Goal: Task Accomplishment & Management: Complete application form

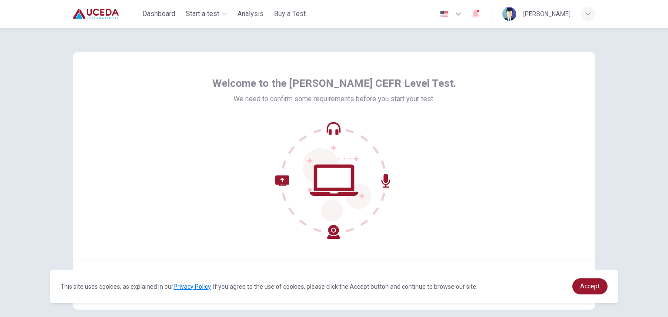
scroll to position [45, 0]
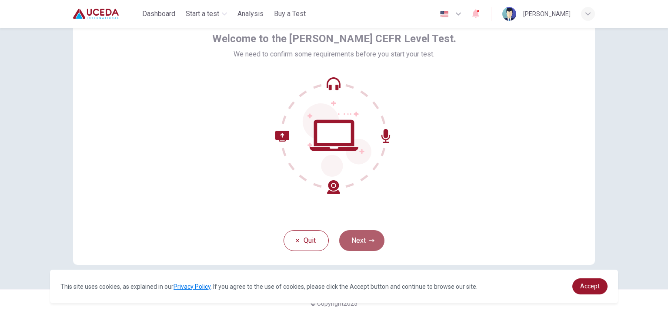
click at [355, 242] on button "Next" at bounding box center [361, 240] width 45 height 21
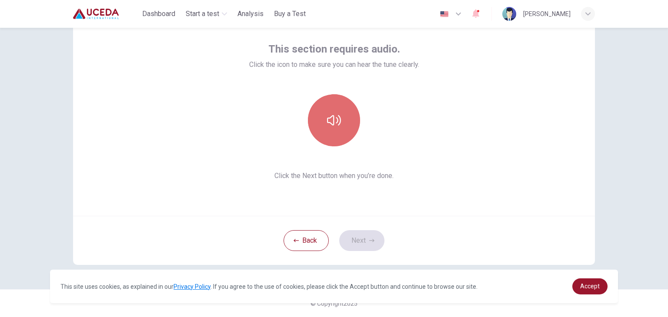
click at [334, 120] on icon "button" at bounding box center [334, 120] width 14 height 14
click at [347, 136] on button "button" at bounding box center [334, 120] width 52 height 52
click at [346, 134] on button "button" at bounding box center [334, 120] width 52 height 52
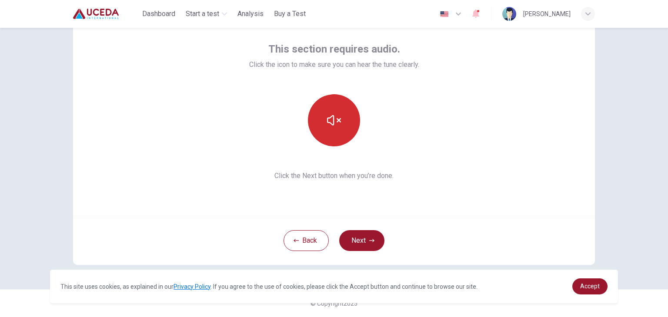
click at [346, 134] on button "button" at bounding box center [334, 120] width 52 height 52
click at [342, 134] on button "button" at bounding box center [334, 120] width 52 height 52
click at [364, 242] on button "Next" at bounding box center [361, 240] width 45 height 21
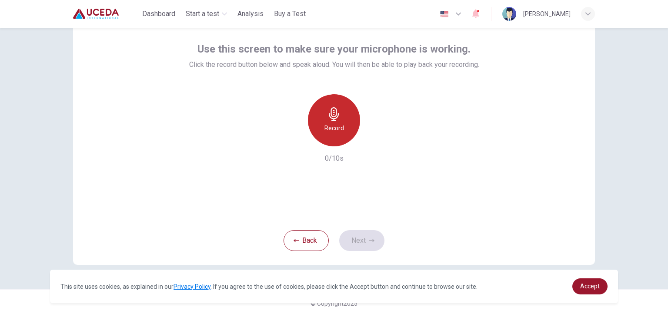
click at [336, 128] on h6 "Record" at bounding box center [334, 128] width 20 height 10
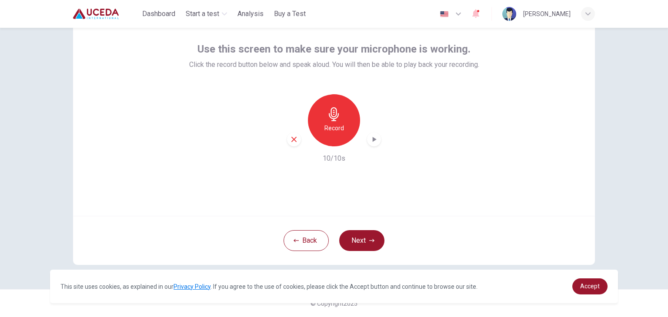
click at [370, 138] on icon "button" at bounding box center [374, 139] width 9 height 9
click at [360, 240] on button "Next" at bounding box center [361, 240] width 45 height 21
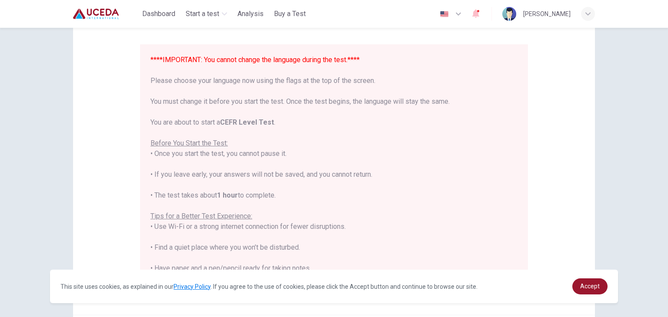
scroll to position [0, 0]
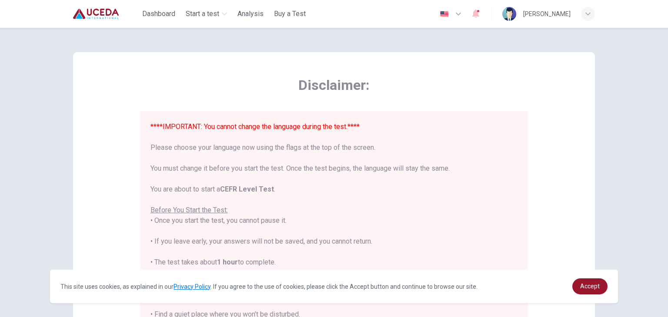
drag, startPoint x: 571, startPoint y: 14, endPoint x: 407, endPoint y: 124, distance: 196.8
click at [407, 124] on div "****IMPORTANT: You cannot change the language during the test.**** Please choos…" at bounding box center [333, 278] width 367 height 313
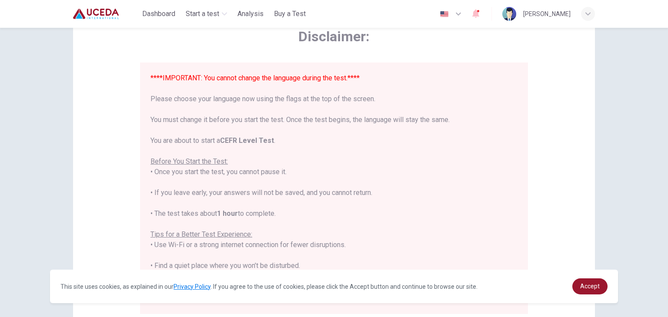
click at [519, 106] on div "****IMPORTANT: You cannot change the language during the test.**** Please choos…" at bounding box center [334, 189] width 388 height 252
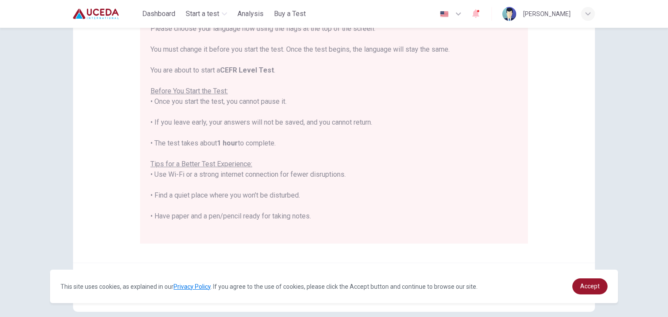
scroll to position [130, 0]
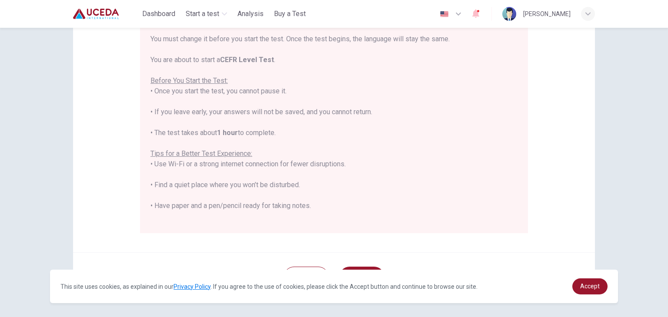
click at [573, 282] on div "Accept" at bounding box center [589, 287] width 35 height 16
click at [581, 283] on span "Accept" at bounding box center [590, 286] width 20 height 7
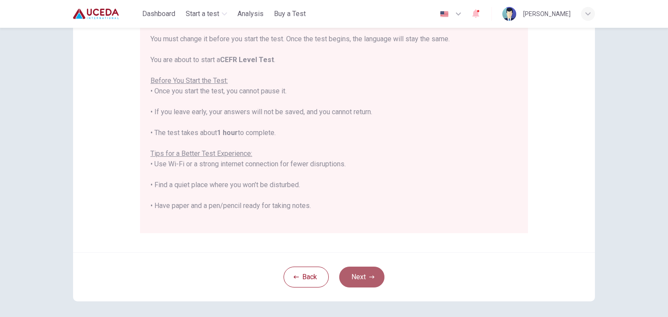
click at [372, 280] on button "Next" at bounding box center [361, 277] width 45 height 21
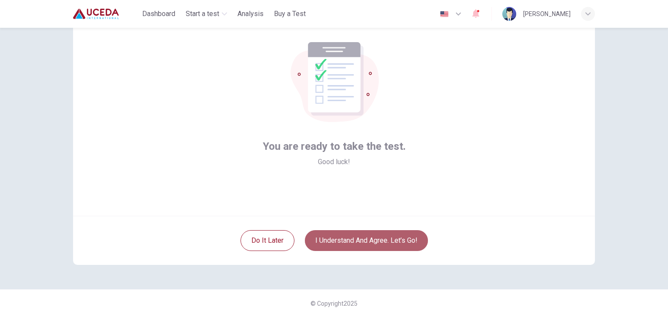
click at [366, 240] on button "I understand and agree. Let’s go!" at bounding box center [366, 240] width 123 height 21
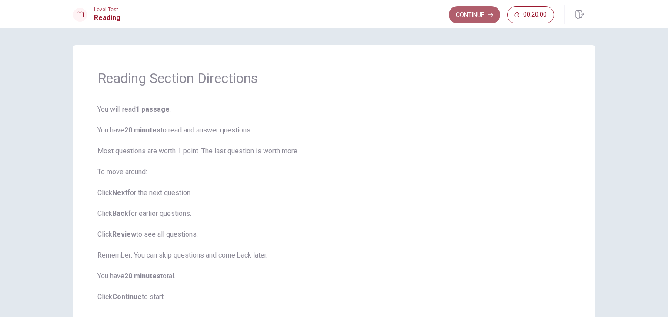
click at [471, 17] on button "Continue" at bounding box center [474, 14] width 51 height 17
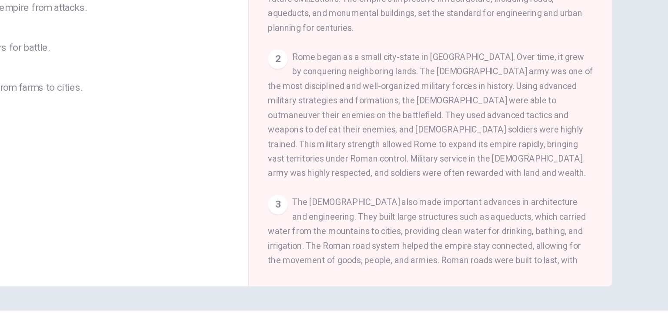
scroll to position [75, 0]
drag, startPoint x: 478, startPoint y: 142, endPoint x: 499, endPoint y: 169, distance: 34.1
click at [499, 169] on div "2 Rome began as a small city-state in [GEOGRAPHIC_DATA]. Over time, it grew by …" at bounding box center [464, 149] width 233 height 94
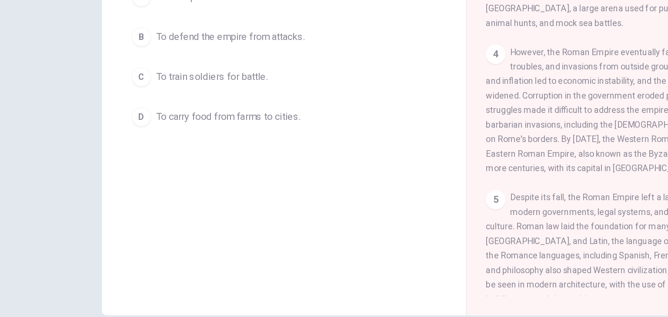
scroll to position [0, 0]
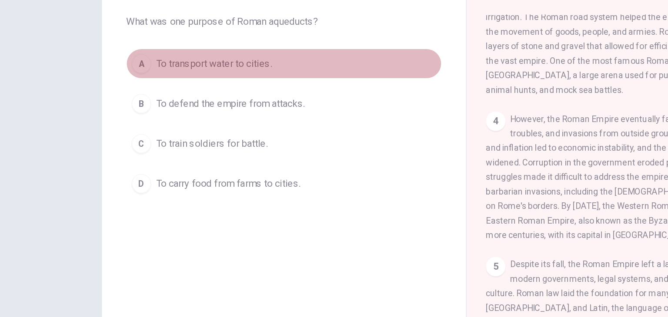
click at [100, 119] on div "A" at bounding box center [101, 119] width 14 height 14
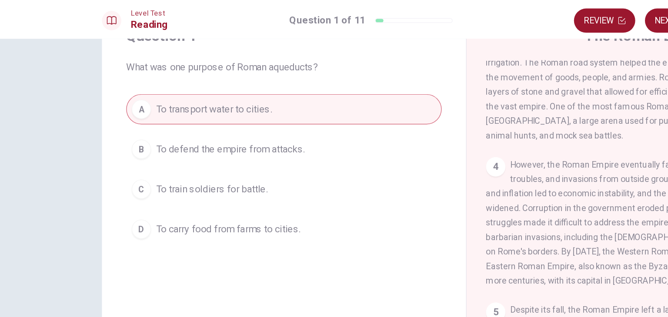
scroll to position [39, 0]
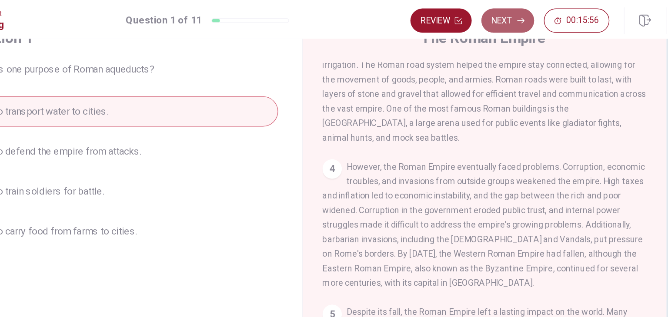
click at [484, 18] on button "Next" at bounding box center [481, 14] width 38 height 17
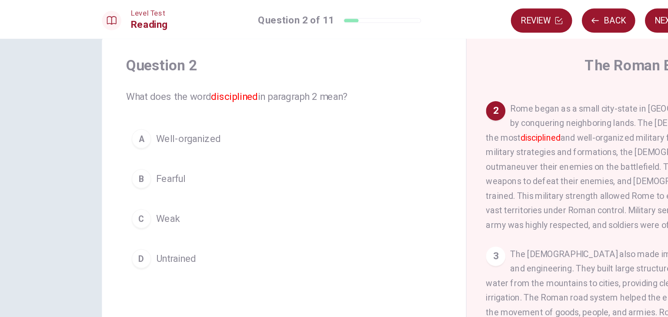
scroll to position [27, 0]
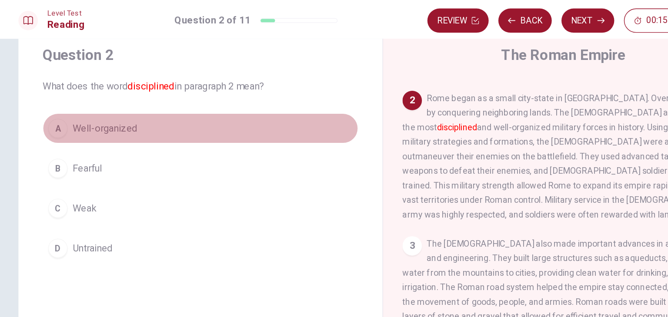
click at [141, 93] on span "Well-organized" at bounding box center [135, 92] width 47 height 10
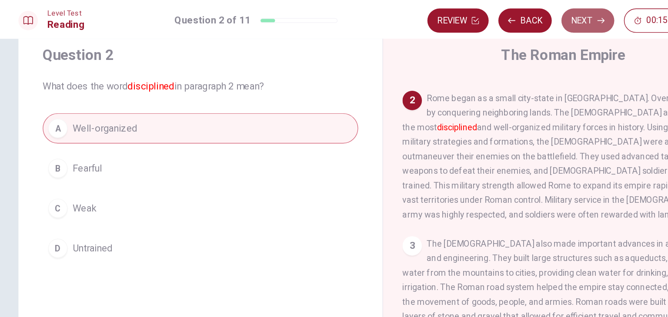
click at [484, 15] on button "Next" at bounding box center [481, 14] width 38 height 17
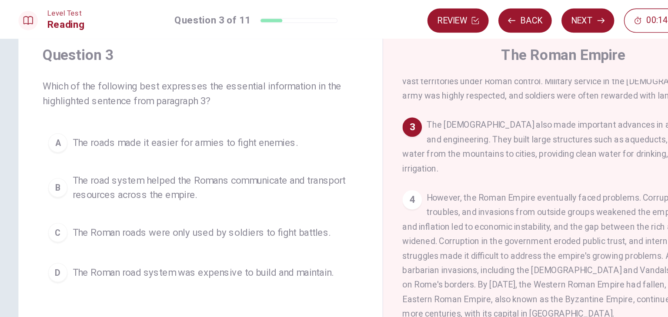
scroll to position [170, 0]
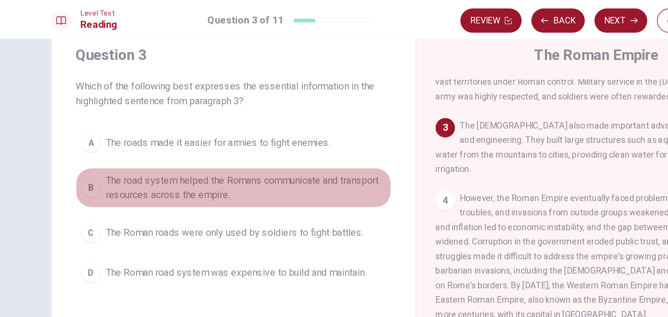
click at [247, 127] on span "The road system helped the Romans communicate and transport resources across th…" at bounding box center [212, 134] width 201 height 21
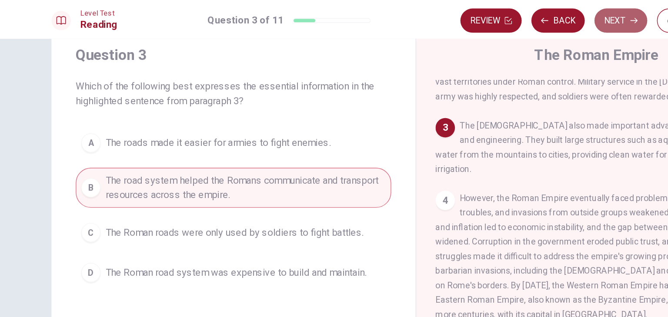
click at [480, 10] on button "Next" at bounding box center [481, 14] width 38 height 17
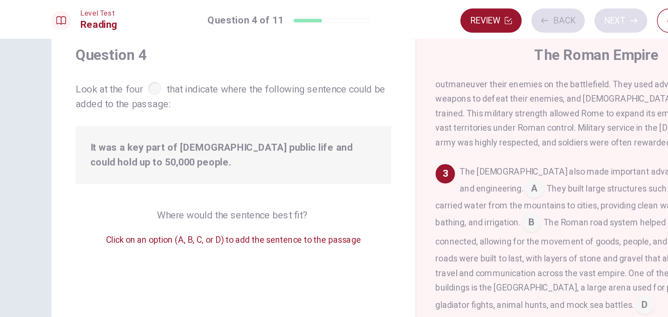
scroll to position [138, 0]
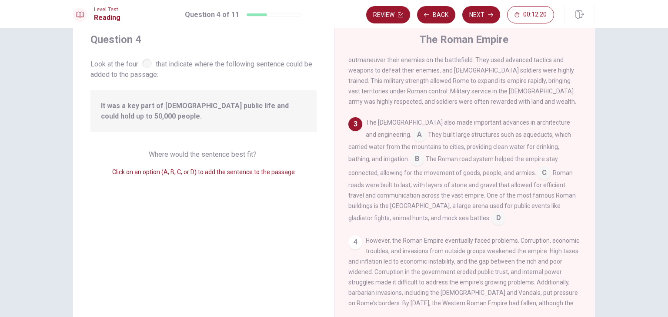
click at [491, 212] on input at bounding box center [498, 219] width 14 height 14
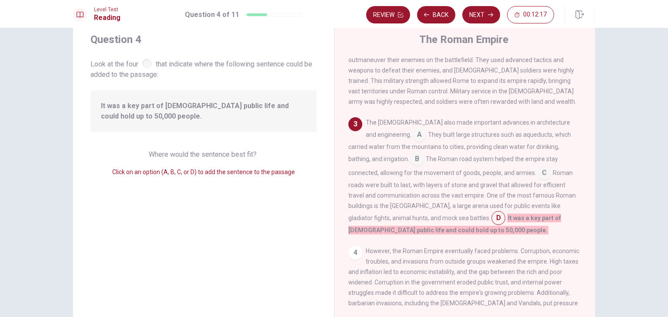
click at [491, 214] on input at bounding box center [498, 219] width 14 height 14
click at [491, 213] on input at bounding box center [498, 219] width 14 height 14
click at [482, 18] on button "Next" at bounding box center [481, 14] width 38 height 17
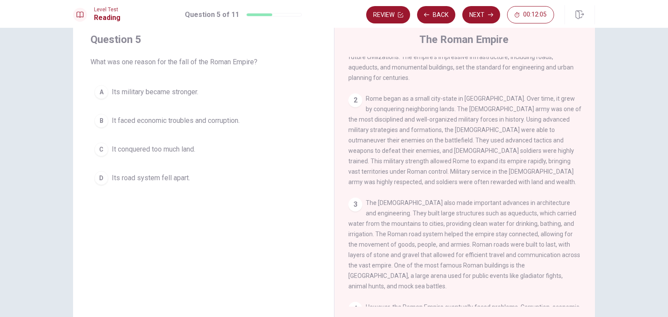
scroll to position [57, 0]
click at [499, 94] on div "2 Rome began as a small city-state in [GEOGRAPHIC_DATA]. Over time, it grew by …" at bounding box center [464, 140] width 233 height 94
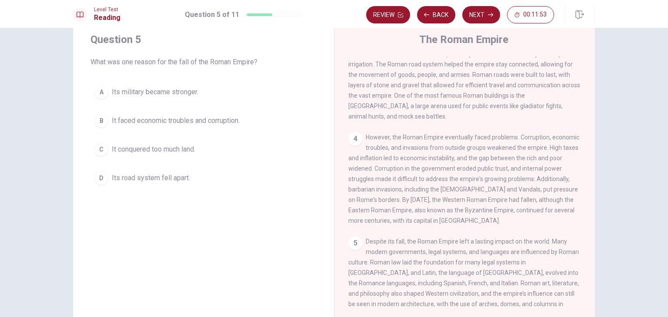
scroll to position [233, 0]
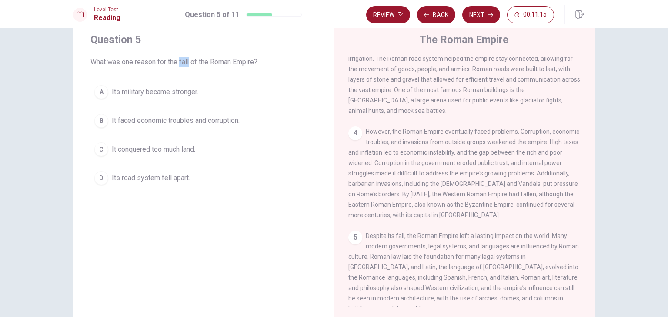
click at [200, 124] on span "It faced economic troubles and corruption." at bounding box center [176, 121] width 128 height 10
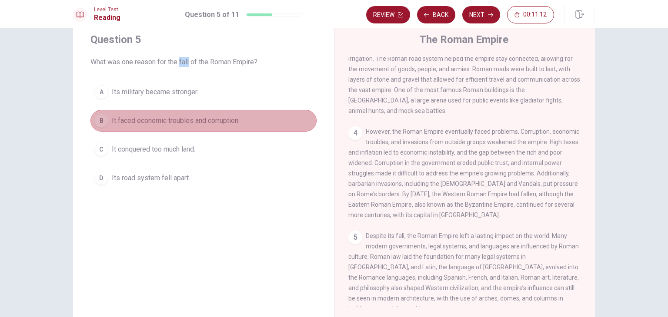
click at [97, 126] on div "B" at bounding box center [101, 121] width 14 height 14
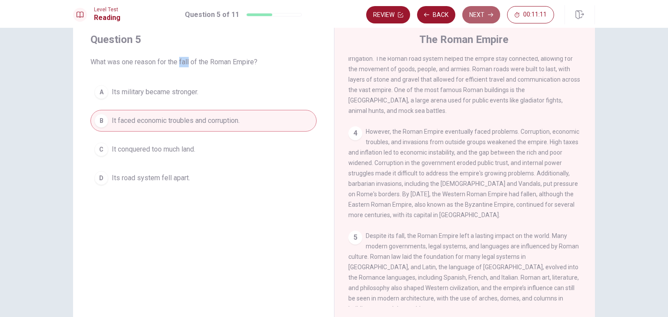
click at [481, 14] on button "Next" at bounding box center [481, 14] width 38 height 17
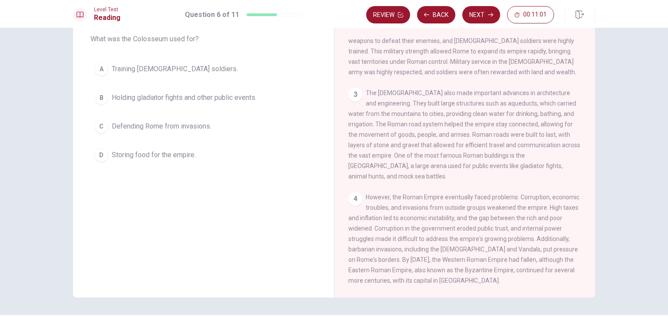
scroll to position [143, 0]
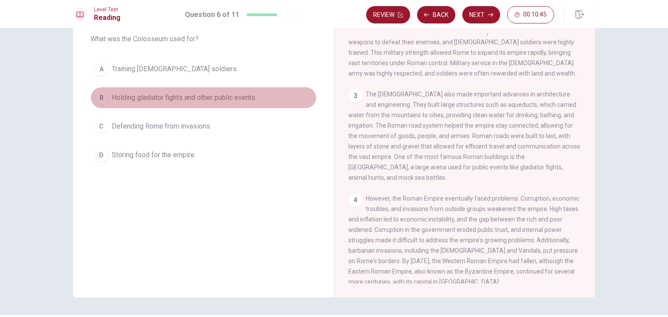
click at [198, 106] on button "B Holding gladiator fights and other public events." at bounding box center [203, 98] width 226 height 22
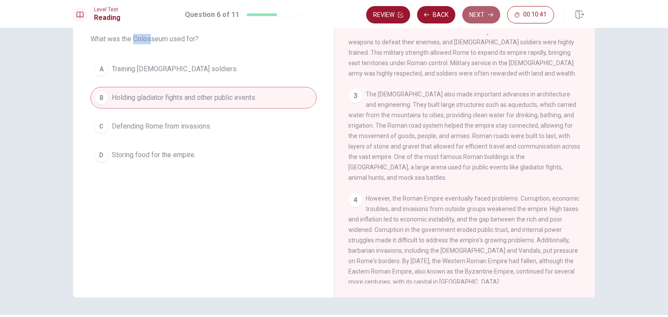
click at [488, 20] on button "Next" at bounding box center [481, 14] width 38 height 17
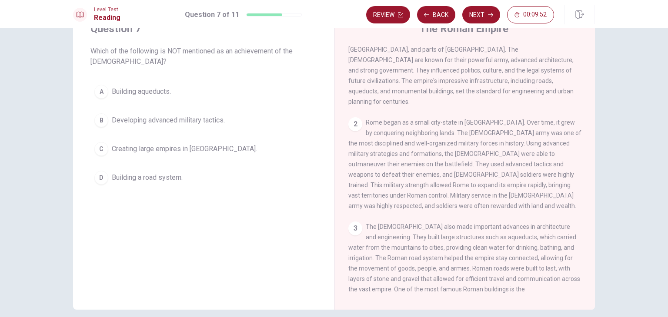
scroll to position [23, 0]
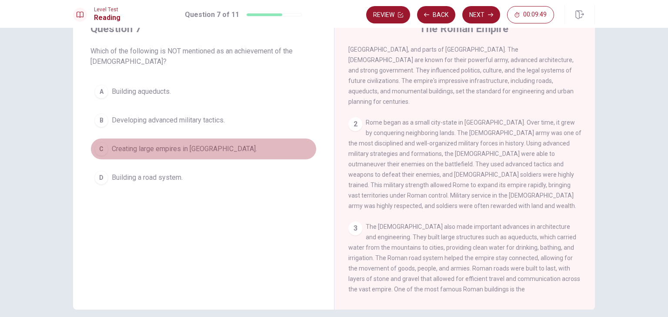
click at [196, 147] on span "Creating large empires in [GEOGRAPHIC_DATA]." at bounding box center [184, 149] width 145 height 10
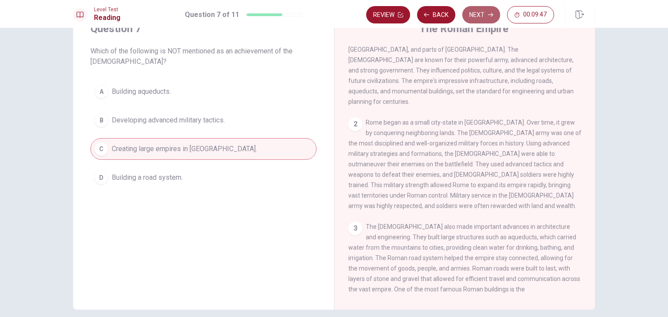
click at [486, 13] on button "Next" at bounding box center [481, 14] width 38 height 17
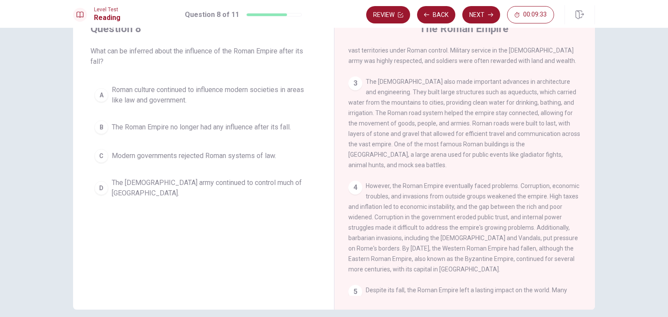
scroll to position [233, 0]
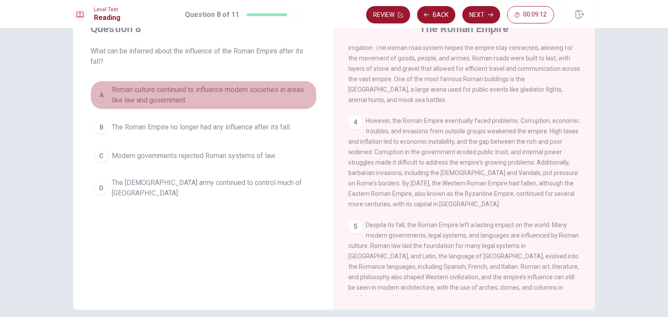
click at [243, 99] on span "Roman culture continued to influence modern societies in areas like law and gov…" at bounding box center [212, 95] width 201 height 21
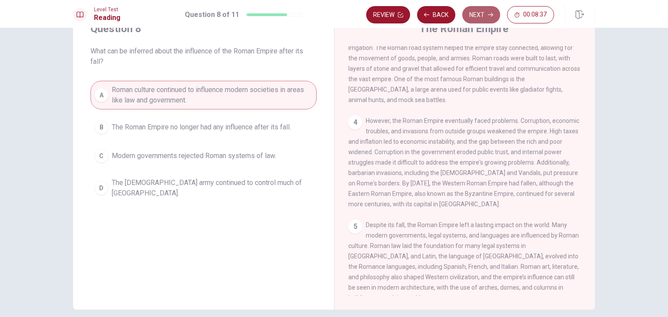
click at [487, 19] on button "Next" at bounding box center [481, 14] width 38 height 17
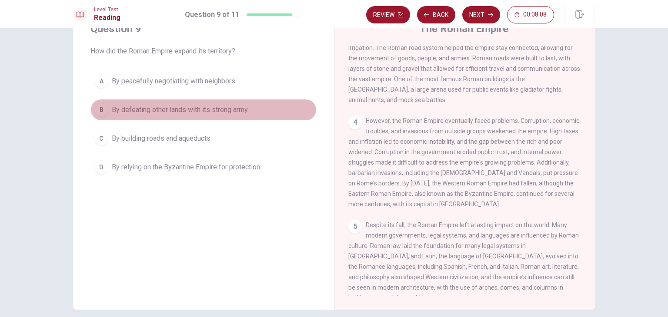
click at [222, 113] on span "By defeating other lands with its strong army." at bounding box center [180, 110] width 137 height 10
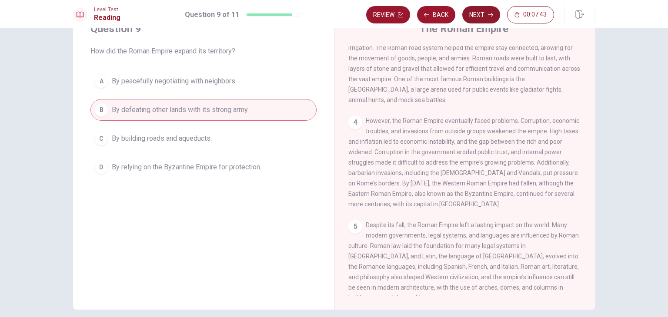
click at [477, 10] on button "Next" at bounding box center [481, 14] width 38 height 17
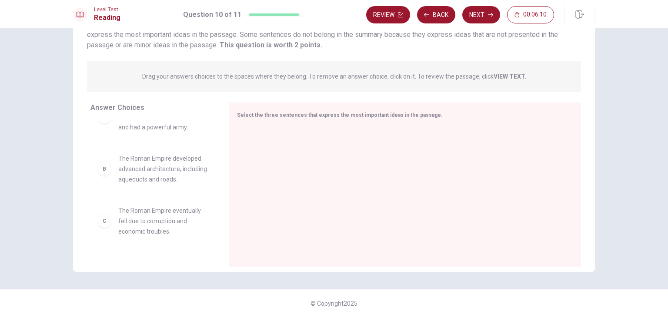
scroll to position [0, 0]
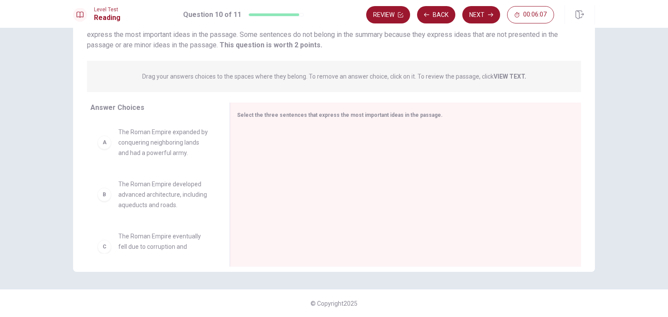
click at [103, 147] on div "A" at bounding box center [104, 143] width 14 height 14
click at [103, 146] on div "A" at bounding box center [104, 143] width 14 height 14
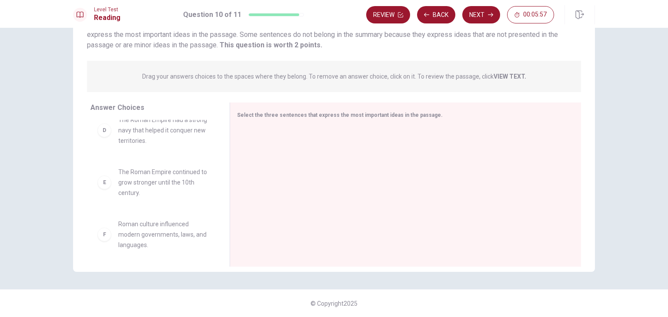
scroll to position [172, 0]
drag, startPoint x: 136, startPoint y: 224, endPoint x: 140, endPoint y: 220, distance: 5.9
click at [101, 234] on div "F" at bounding box center [104, 231] width 14 height 14
click at [105, 130] on div "D" at bounding box center [104, 127] width 14 height 14
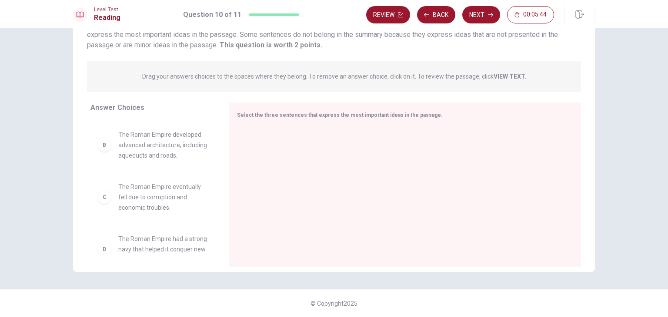
scroll to position [0, 0]
click at [103, 145] on div "A" at bounding box center [104, 143] width 14 height 14
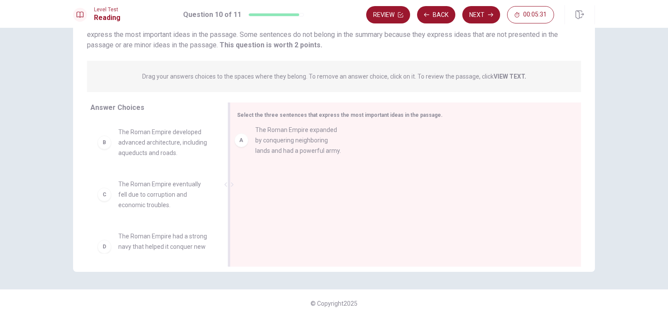
drag, startPoint x: 177, startPoint y: 147, endPoint x: 320, endPoint y: 145, distance: 142.6
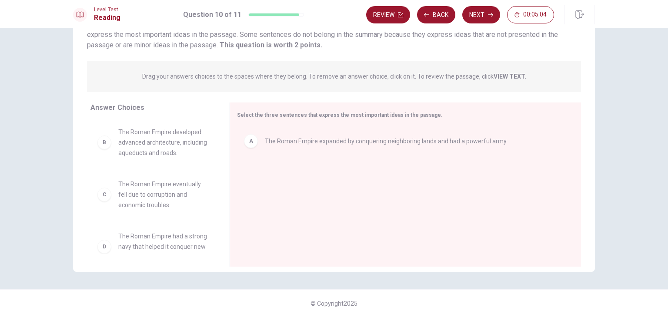
click at [159, 197] on span "The Roman Empire eventually fell due to corruption and economic troubles." at bounding box center [163, 194] width 90 height 31
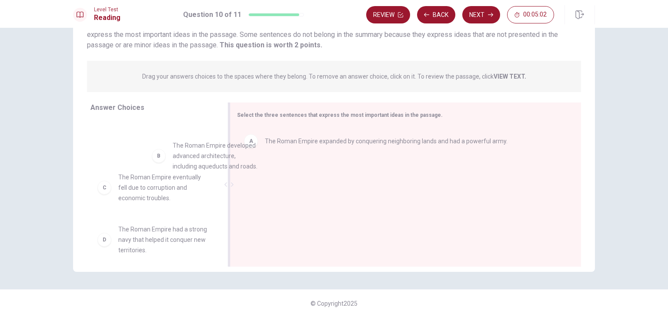
drag, startPoint x: 160, startPoint y: 155, endPoint x: 299, endPoint y: 195, distance: 145.2
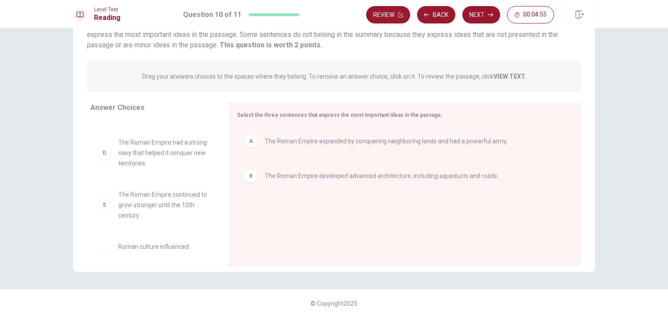
scroll to position [68, 0]
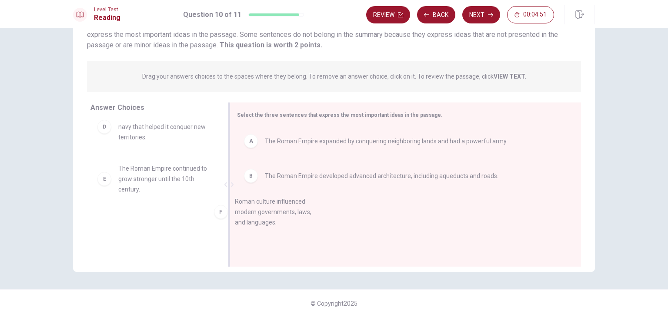
drag, startPoint x: 162, startPoint y: 236, endPoint x: 325, endPoint y: 211, distance: 165.4
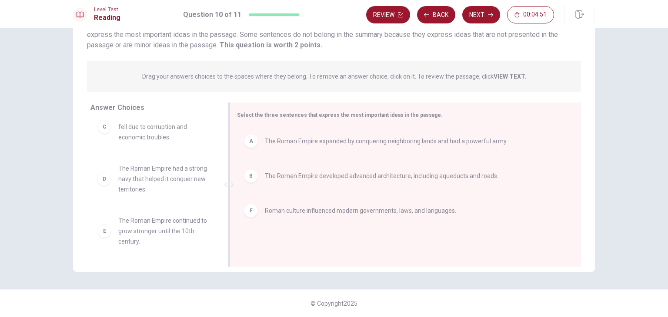
scroll to position [16, 0]
click at [482, 12] on button "Next" at bounding box center [481, 14] width 38 height 17
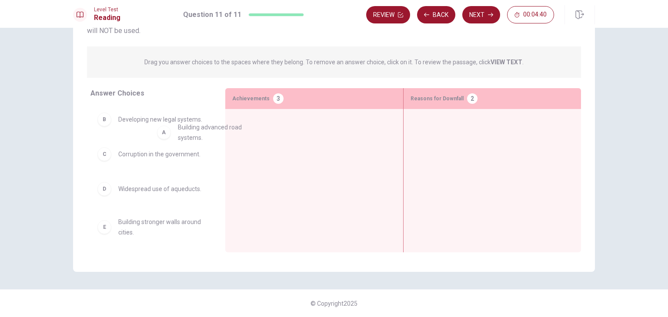
drag, startPoint x: 184, startPoint y: 124, endPoint x: 306, endPoint y: 134, distance: 123.0
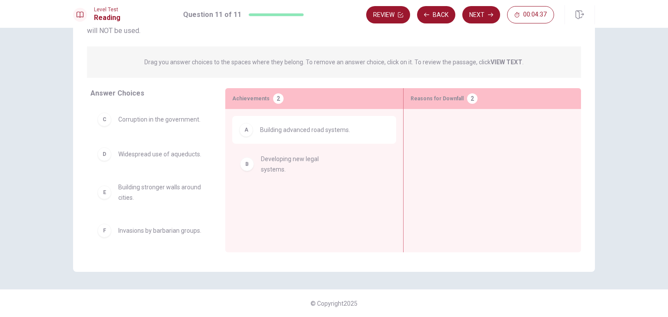
drag, startPoint x: 161, startPoint y: 132, endPoint x: 308, endPoint y: 174, distance: 153.0
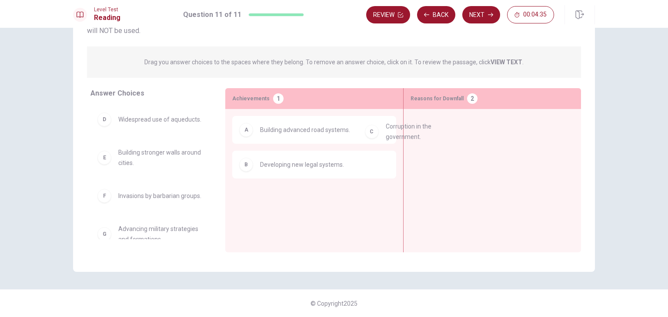
drag, startPoint x: 187, startPoint y: 129, endPoint x: 472, endPoint y: 137, distance: 285.4
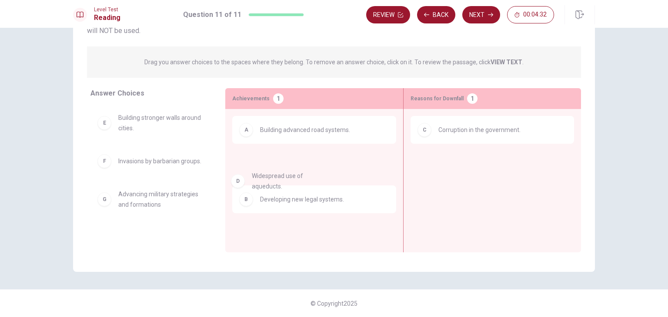
drag, startPoint x: 164, startPoint y: 131, endPoint x: 301, endPoint y: 190, distance: 149.8
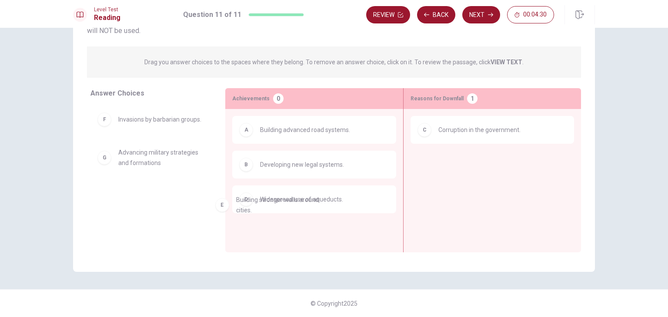
drag, startPoint x: 162, startPoint y: 128, endPoint x: 301, endPoint y: 211, distance: 162.4
drag, startPoint x: 170, startPoint y: 169, endPoint x: 463, endPoint y: 187, distance: 292.8
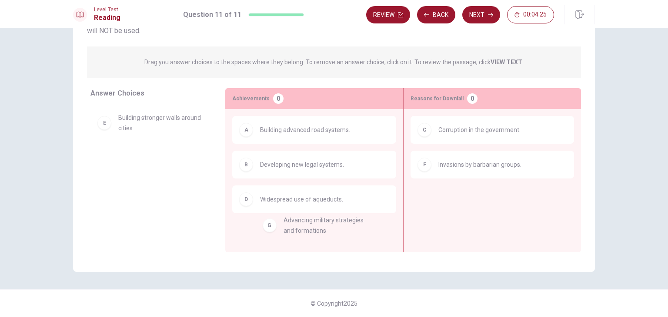
drag, startPoint x: 152, startPoint y: 174, endPoint x: 322, endPoint y: 237, distance: 181.8
drag, startPoint x: 131, startPoint y: 119, endPoint x: 143, endPoint y: 152, distance: 34.9
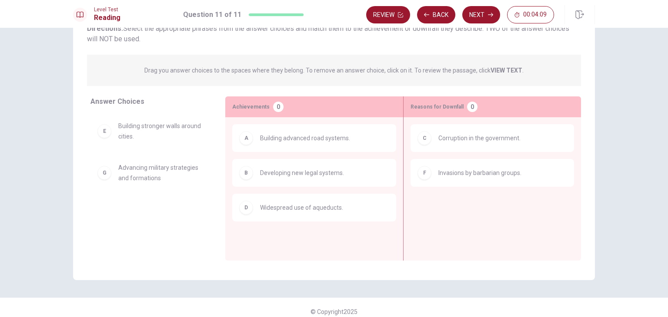
scroll to position [68, 0]
drag, startPoint x: 177, startPoint y: 180, endPoint x: 332, endPoint y: 181, distance: 155.7
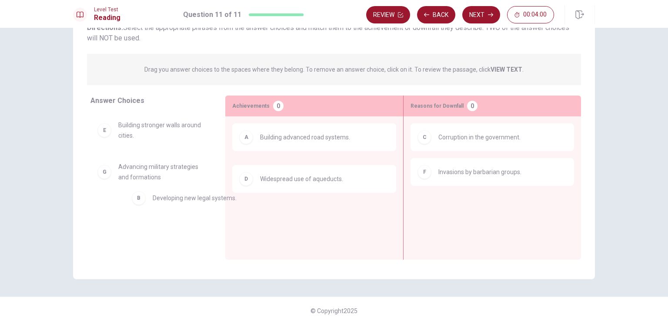
drag, startPoint x: 311, startPoint y: 171, endPoint x: 176, endPoint y: 210, distance: 140.7
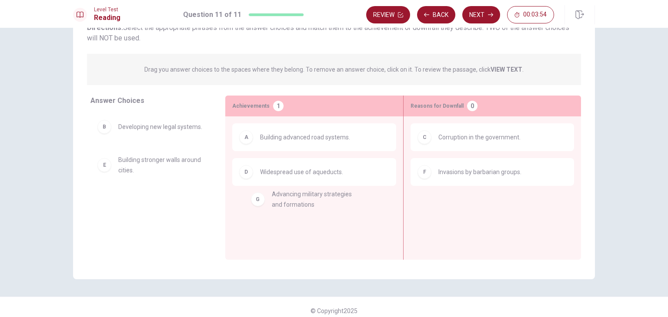
drag, startPoint x: 164, startPoint y: 207, endPoint x: 322, endPoint y: 200, distance: 158.0
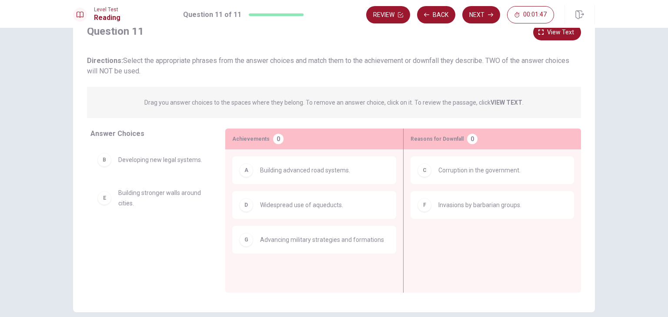
scroll to position [40, 0]
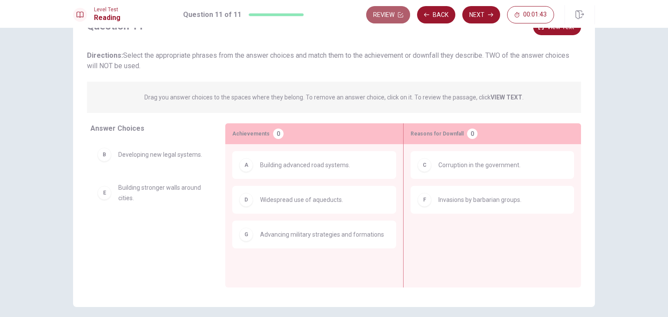
click at [392, 11] on button "Review" at bounding box center [388, 14] width 44 height 17
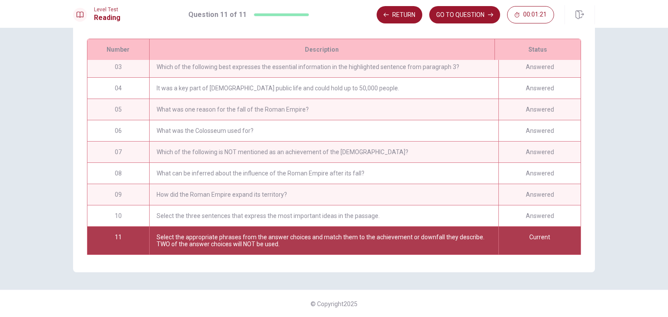
scroll to position [49, 0]
click at [532, 246] on div "Current" at bounding box center [539, 241] width 82 height 28
click at [465, 12] on button "GO TO QUESTION" at bounding box center [464, 14] width 71 height 17
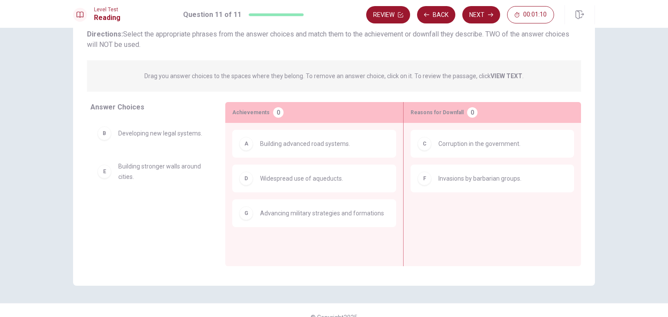
scroll to position [61, 0]
click at [480, 18] on button "Next" at bounding box center [481, 14] width 38 height 17
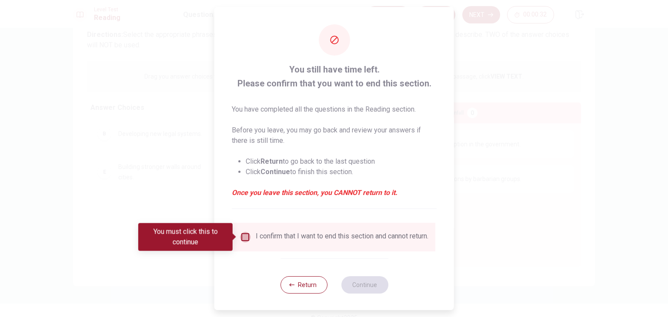
click at [243, 239] on input "You must click this to continue" at bounding box center [245, 237] width 10 height 10
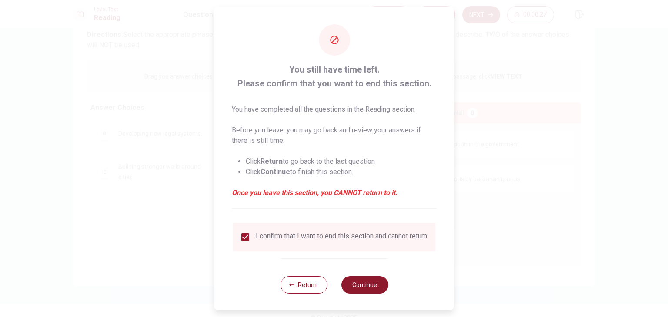
click at [365, 289] on button "Continue" at bounding box center [364, 285] width 47 height 17
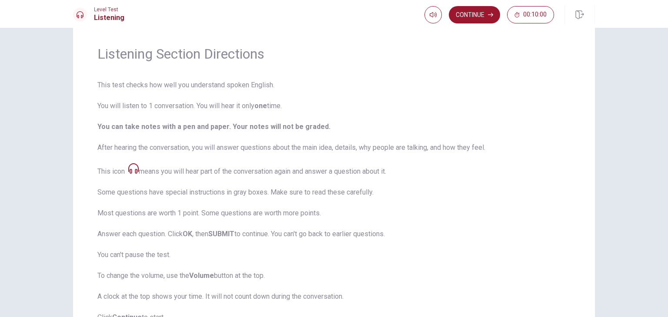
scroll to position [99, 0]
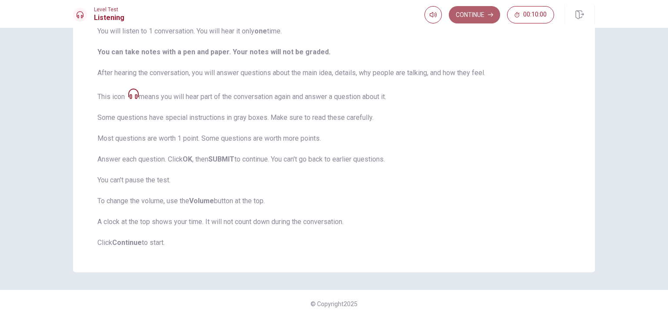
click at [474, 13] on button "Continue" at bounding box center [474, 14] width 51 height 17
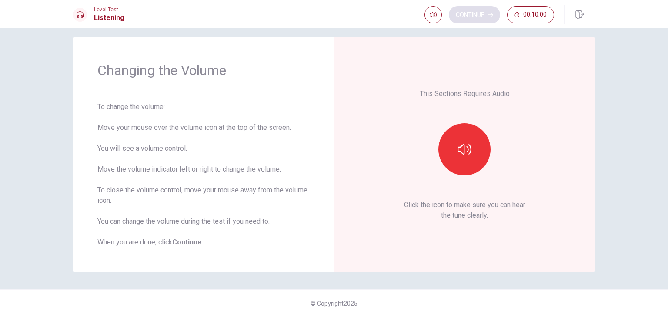
scroll to position [8, 0]
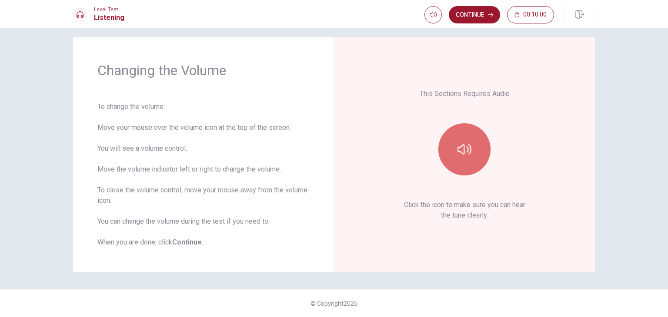
click at [470, 161] on button "button" at bounding box center [464, 149] width 52 height 52
click at [407, 110] on div "This Sections Requires Audio Click the icon to make sure you can hear the tune …" at bounding box center [464, 155] width 212 height 186
click at [467, 144] on icon "button" at bounding box center [464, 150] width 14 height 14
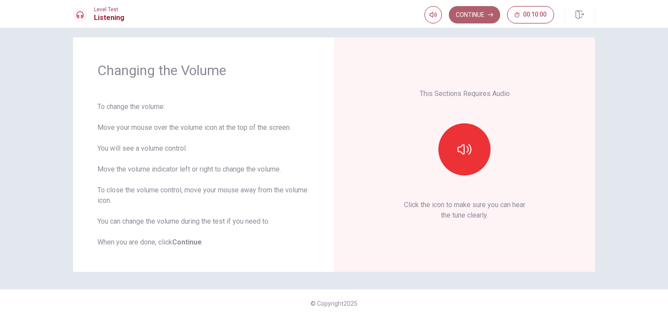
click at [481, 14] on button "Continue" at bounding box center [474, 14] width 51 height 17
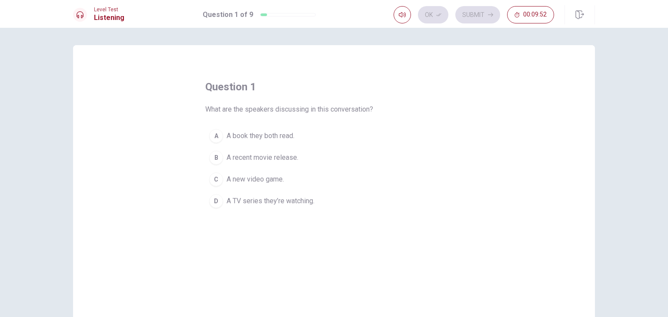
click at [274, 159] on span "A recent movie release." at bounding box center [263, 158] width 72 height 10
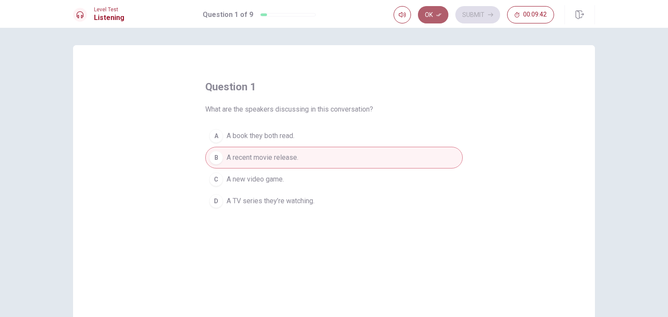
click at [439, 15] on icon "button" at bounding box center [438, 14] width 5 height 5
click at [478, 14] on button "Submit" at bounding box center [477, 14] width 45 height 17
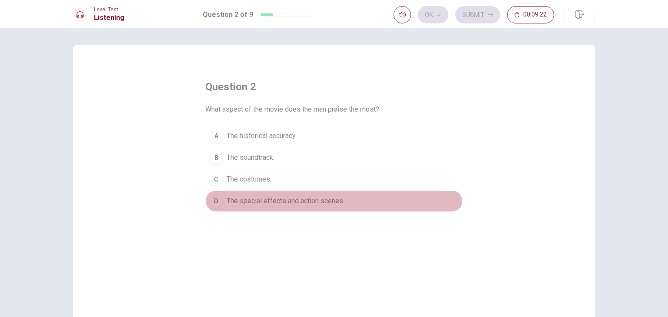
click at [309, 203] on span "The special effects and action scenes." at bounding box center [286, 201] width 118 height 10
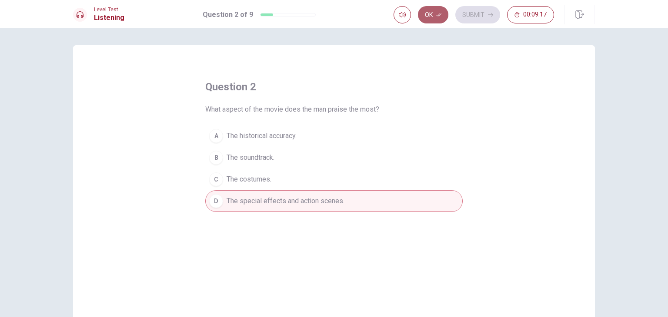
click at [434, 13] on button "Ok" at bounding box center [433, 14] width 30 height 17
click at [468, 15] on button "Submit" at bounding box center [477, 14] width 45 height 17
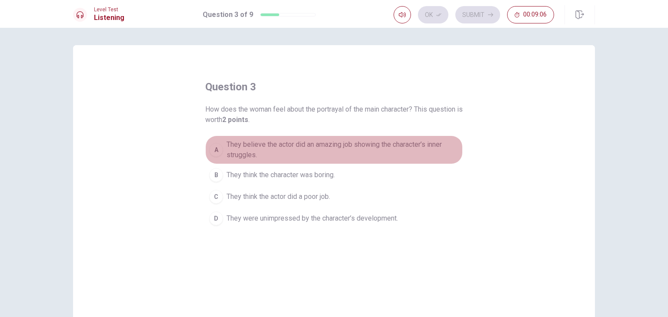
click at [350, 150] on span "They believe the actor did an amazing job showing the character’s inner struggl…" at bounding box center [343, 150] width 232 height 21
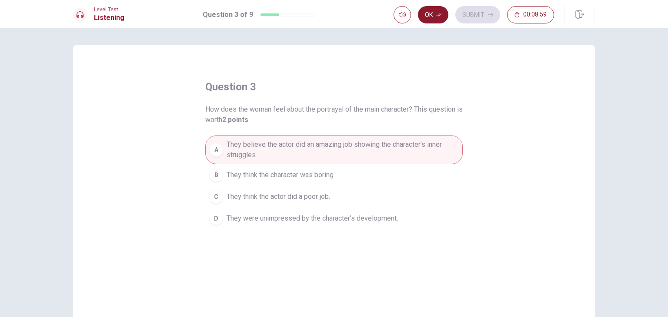
click at [437, 17] on icon "button" at bounding box center [438, 14] width 5 height 5
click at [474, 12] on button "Submit" at bounding box center [477, 14] width 45 height 17
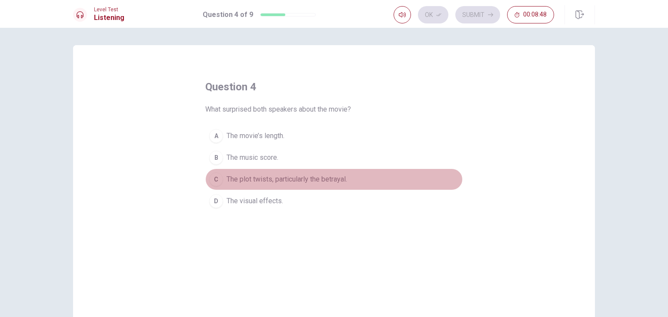
click at [336, 178] on span "The plot twists, particularly the betrayal." at bounding box center [287, 179] width 120 height 10
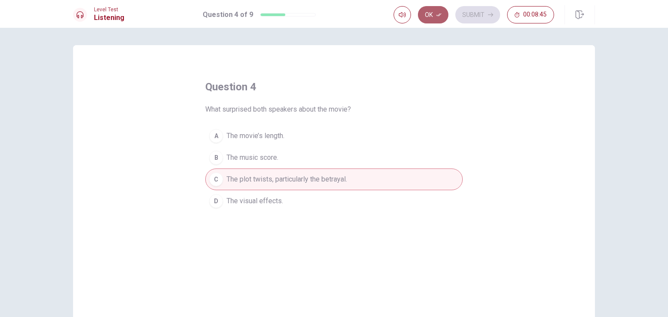
click at [438, 13] on icon "button" at bounding box center [438, 14] width 5 height 5
click at [470, 13] on button "Submit" at bounding box center [477, 14] width 45 height 17
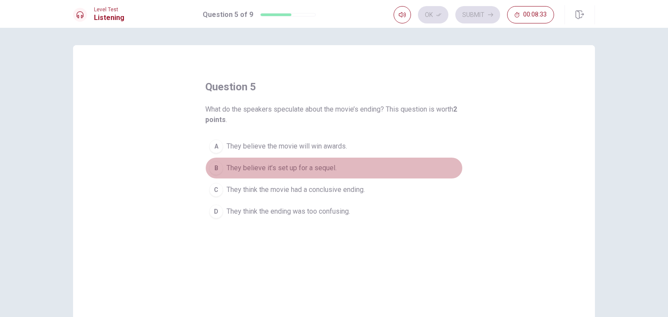
click at [325, 165] on span "They believe it’s set up for a sequel." at bounding box center [282, 168] width 110 height 10
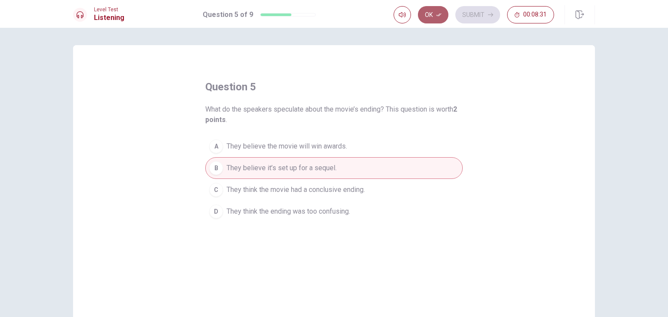
click at [430, 15] on button "Ok" at bounding box center [433, 14] width 30 height 17
click at [467, 15] on button "Submit" at bounding box center [477, 14] width 45 height 17
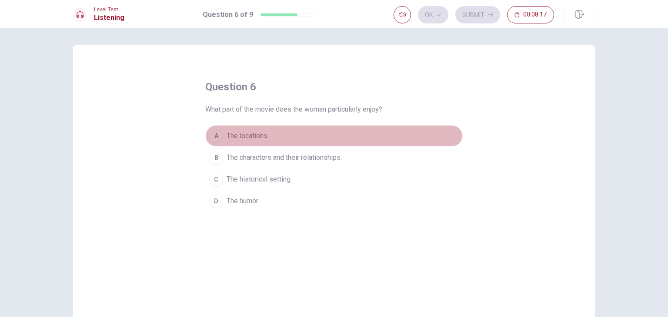
click at [254, 134] on span "The locations." at bounding box center [248, 136] width 42 height 10
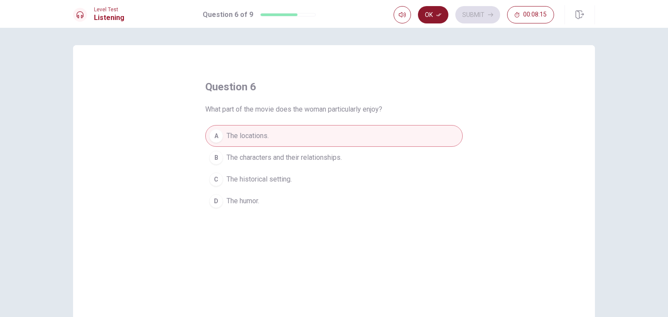
click at [436, 15] on button "Ok" at bounding box center [433, 14] width 30 height 17
click at [472, 14] on button "Submit" at bounding box center [477, 14] width 45 height 17
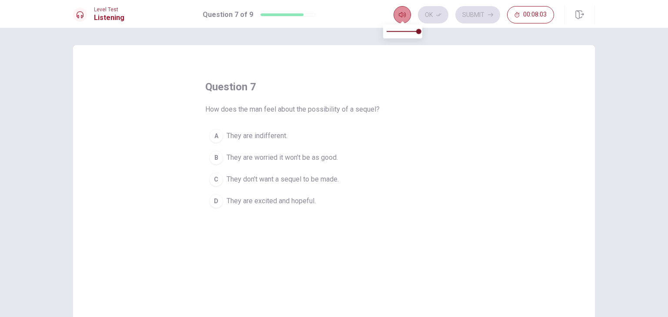
click at [401, 16] on icon "button" at bounding box center [402, 14] width 7 height 7
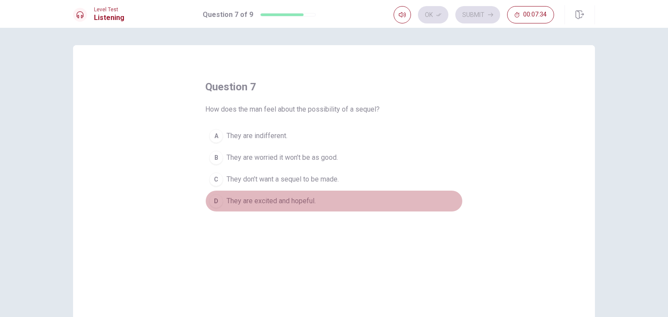
click at [257, 201] on span "They are excited and hopeful." at bounding box center [271, 201] width 89 height 10
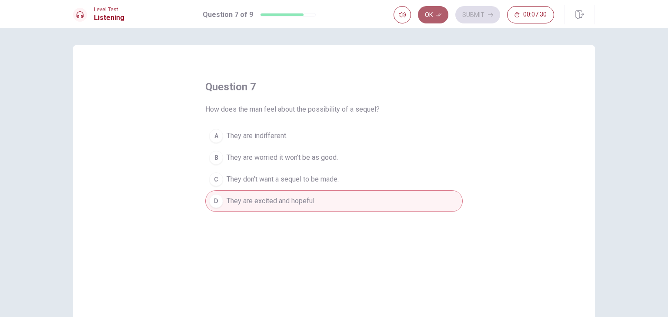
click at [434, 14] on button "Ok" at bounding box center [433, 14] width 30 height 17
click at [469, 14] on button "Submit" at bounding box center [477, 14] width 45 height 17
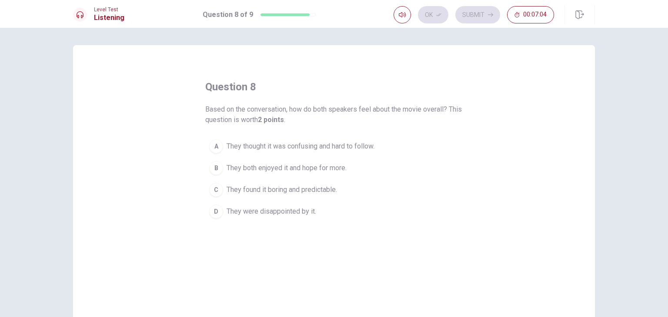
click at [318, 190] on span "They found it boring and predictable." at bounding box center [282, 190] width 110 height 10
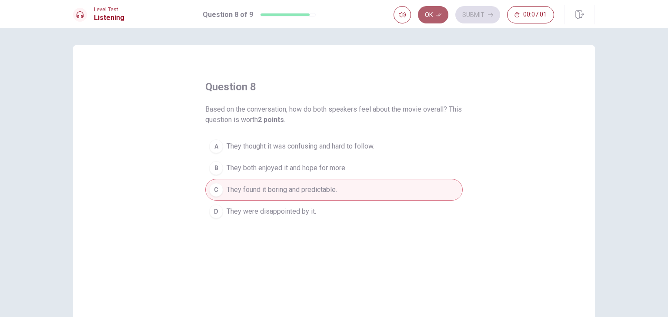
click at [434, 11] on button "Ok" at bounding box center [433, 14] width 30 height 17
click at [467, 15] on button "Submit" at bounding box center [477, 14] width 45 height 17
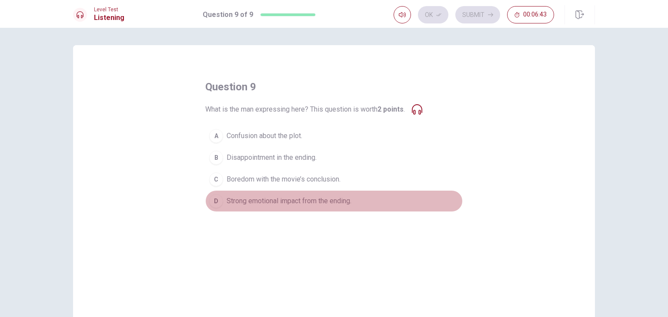
click at [289, 204] on span "Strong emotional impact from the ending." at bounding box center [289, 201] width 125 height 10
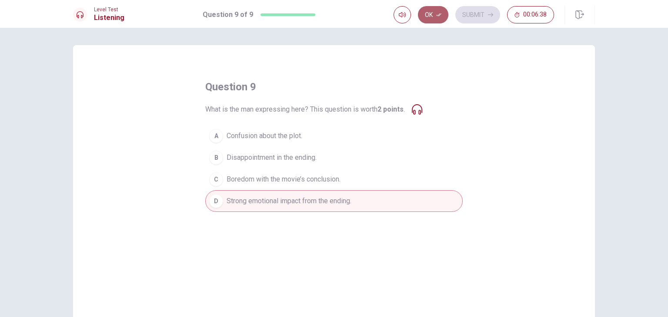
click at [434, 21] on button "Ok" at bounding box center [433, 14] width 30 height 17
click at [472, 16] on button "Submit" at bounding box center [477, 14] width 45 height 17
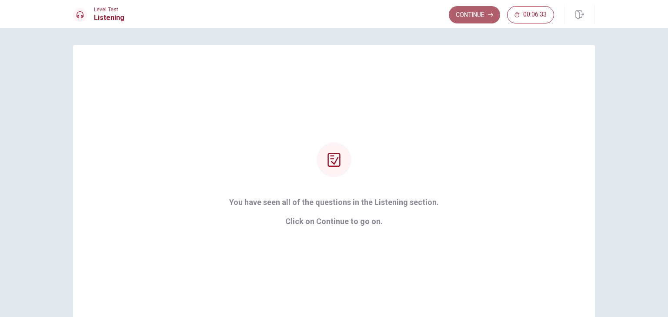
click at [479, 19] on button "Continue" at bounding box center [474, 14] width 51 height 17
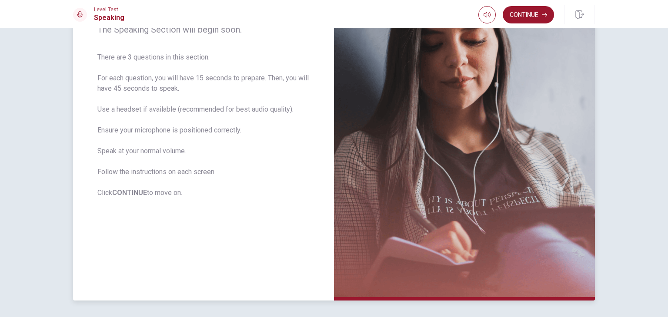
scroll to position [123, 0]
click at [541, 18] on button "Continue" at bounding box center [528, 14] width 51 height 17
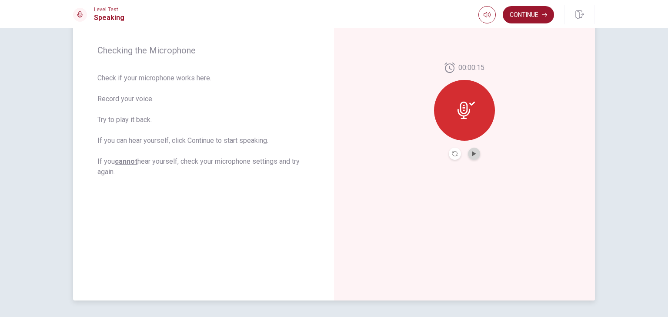
click at [474, 150] on button "Play Audio" at bounding box center [474, 154] width 12 height 12
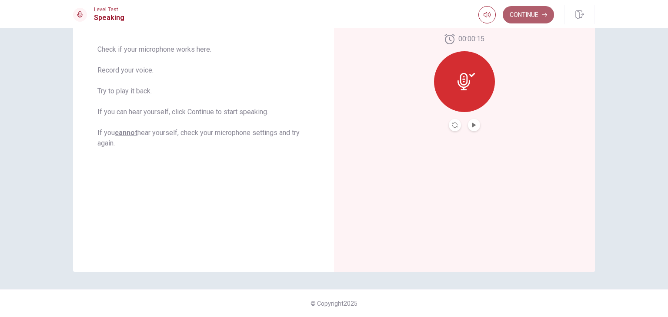
click at [531, 20] on button "Continue" at bounding box center [528, 14] width 51 height 17
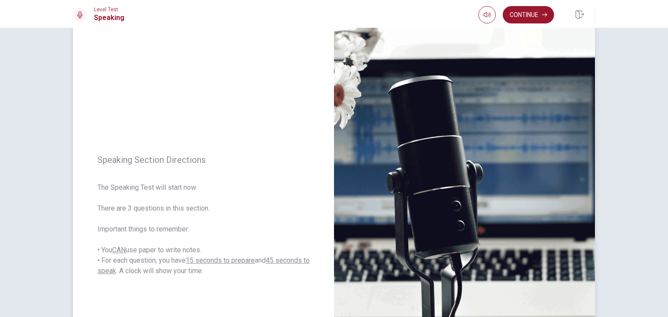
scroll to position [4, 0]
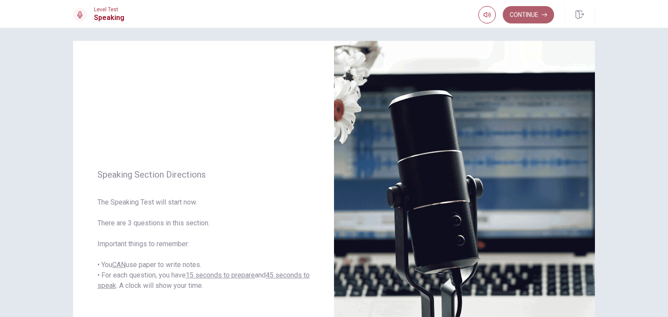
click at [531, 13] on button "Continue" at bounding box center [528, 14] width 51 height 17
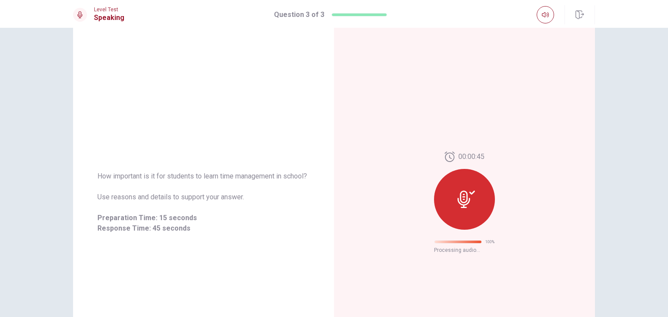
scroll to position [0, 0]
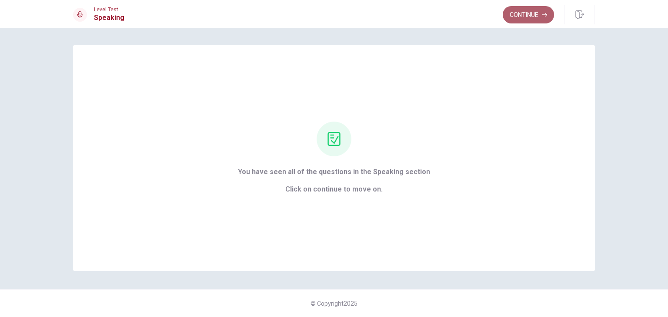
click at [531, 16] on button "Continue" at bounding box center [528, 14] width 51 height 17
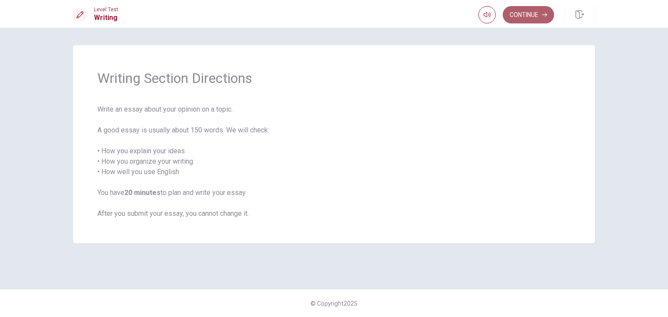
click at [531, 16] on button "Continue" at bounding box center [528, 14] width 51 height 17
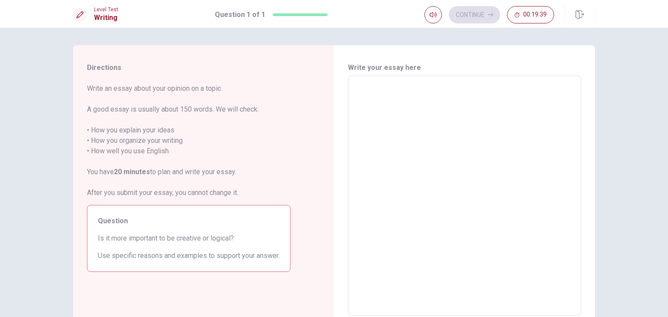
click at [391, 87] on textarea at bounding box center [464, 196] width 221 height 226
type textarea "I"
type textarea "x"
type textarea "I"
type textarea "x"
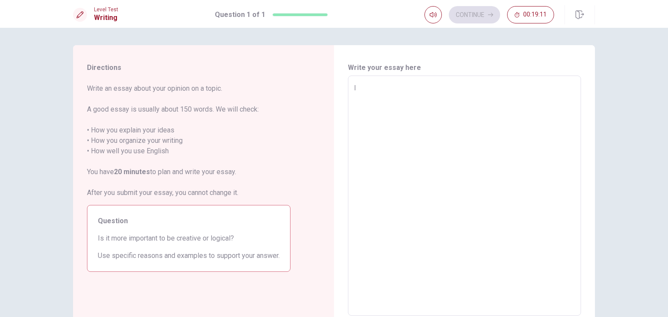
type textarea "I t"
type textarea "x"
type textarea "I th"
type textarea "x"
type textarea "I thi"
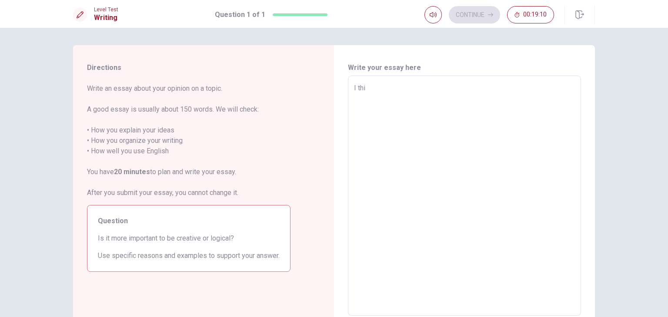
type textarea "x"
type textarea "I thin"
type textarea "x"
type textarea "I think"
type textarea "x"
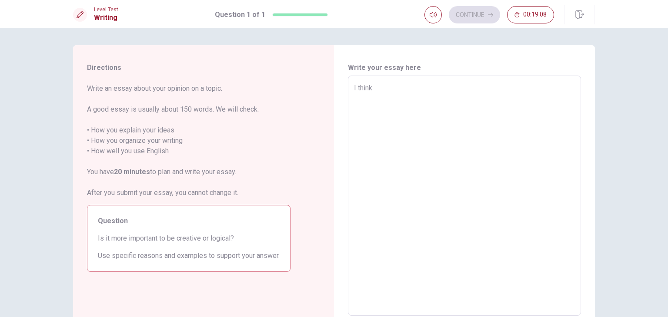
type textarea "I think"
type textarea "x"
type textarea "I think s"
type textarea "x"
type textarea "I think so"
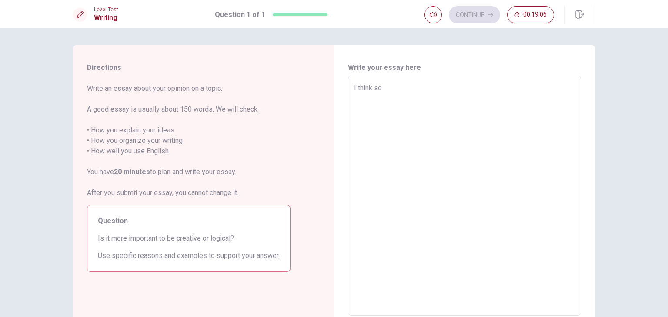
type textarea "x"
type textarea "I think so"
type textarea "x"
type textarea "I think so l"
type textarea "x"
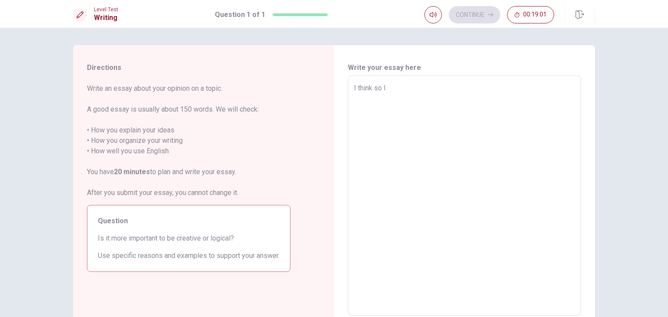
type textarea "I think so lo"
type textarea "x"
type textarea "I think so log"
type textarea "x"
type textarea "I think so logi"
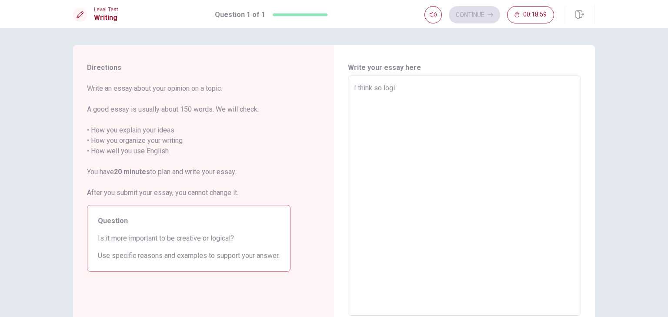
type textarea "x"
type textarea "I think so logic"
type textarea "x"
type textarea "I think so logica"
type textarea "x"
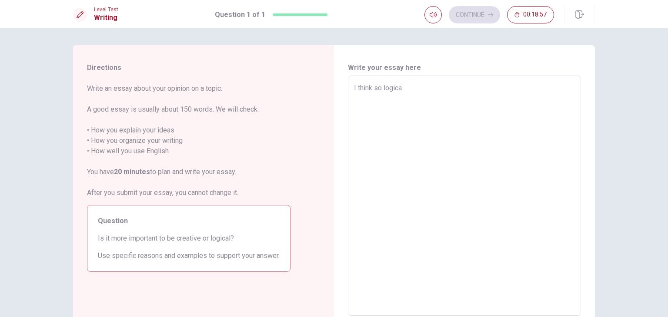
type textarea "I think so logical"
type textarea "x"
type textarea "I think so logical"
type textarea "x"
type textarea "I think so logical i"
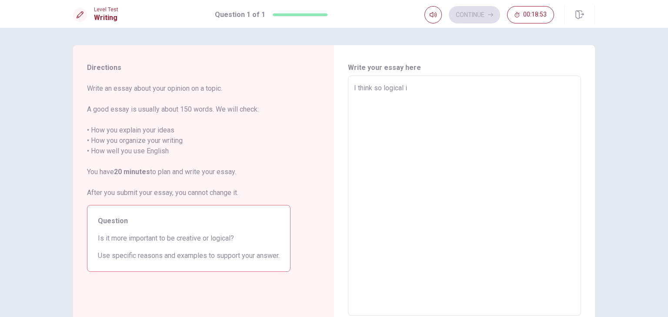
type textarea "x"
type textarea "I think so logical im"
type textarea "x"
type textarea "I think so logical imp"
type textarea "x"
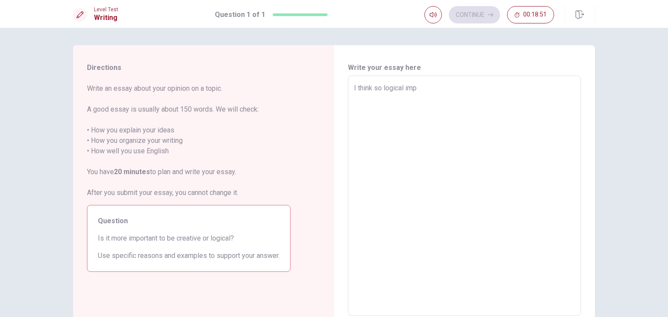
type textarea "I think so logical impo"
type textarea "x"
type textarea "I think so logical impor"
type textarea "x"
type textarea "I think so logical import"
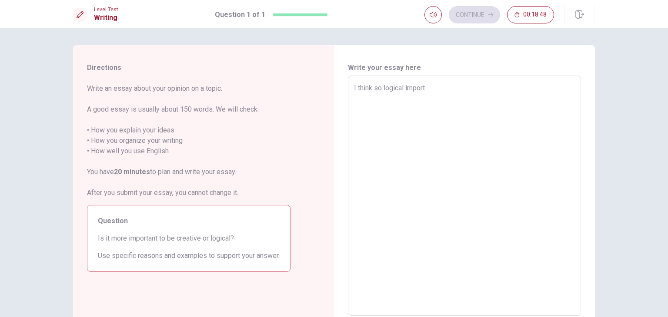
type textarea "x"
type textarea "I think so logical importa"
type textarea "x"
type textarea "I think so logical importan"
type textarea "x"
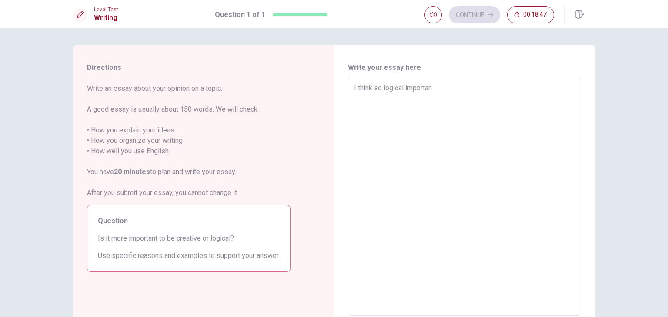
type textarea "I think so logical important"
type textarea "x"
type textarea "I think so logical important."
type textarea "x"
type textarea "I think so logical important."
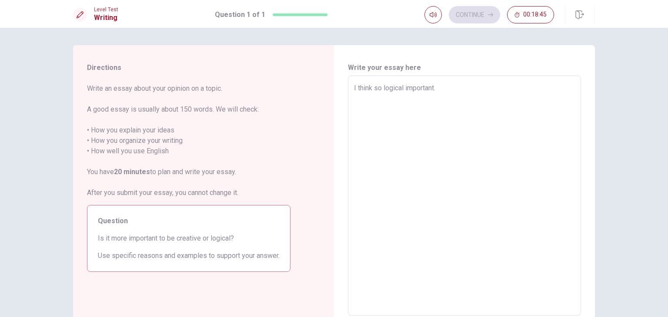
type textarea "x"
type textarea "I think so logical important. b"
type textarea "x"
type textarea "I think so logical important."
type textarea "x"
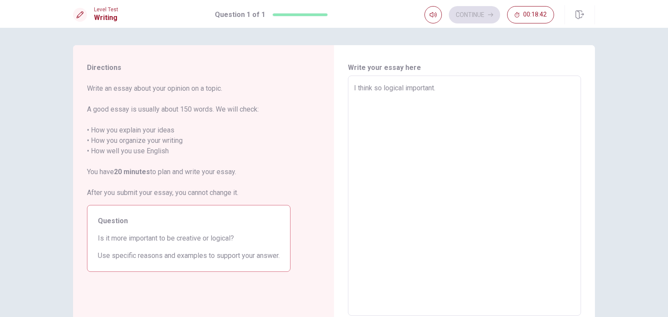
type textarea "I think so logical important. B"
type textarea "x"
type textarea "I think so logical important. Be"
type textarea "x"
type textarea "I think so logical important. Bec"
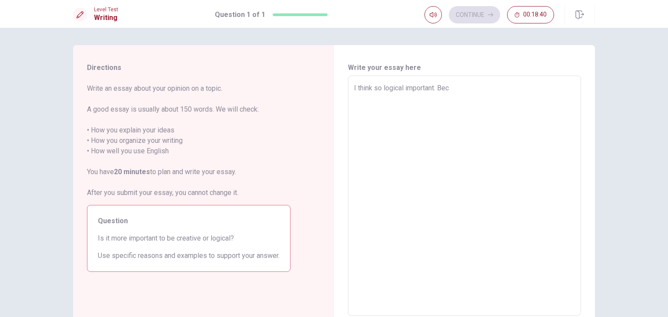
type textarea "x"
type textarea "I think so logical important. [GEOGRAPHIC_DATA]"
type textarea "x"
type textarea "I think so logical important. [GEOGRAPHIC_DATA]"
type textarea "x"
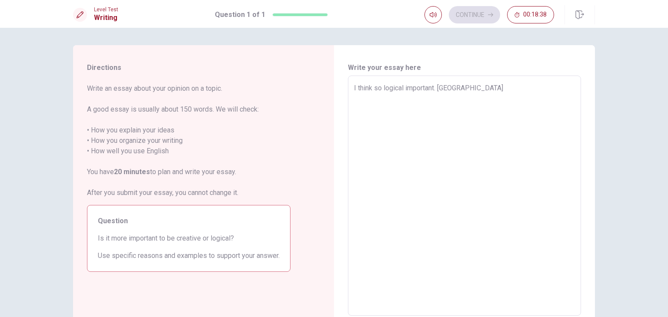
type textarea "I think so logical important. Becaus"
type textarea "x"
type textarea "I think so logical important. Because"
type textarea "x"
type textarea "I think so logical important. Because"
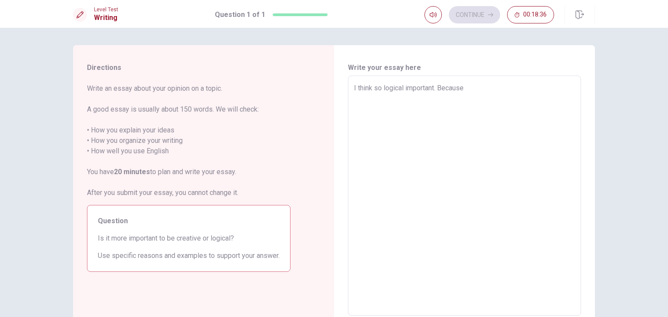
type textarea "x"
type textarea "I think so logical important. Because i"
type textarea "x"
type textarea "I think so logical important. Because it"
type textarea "x"
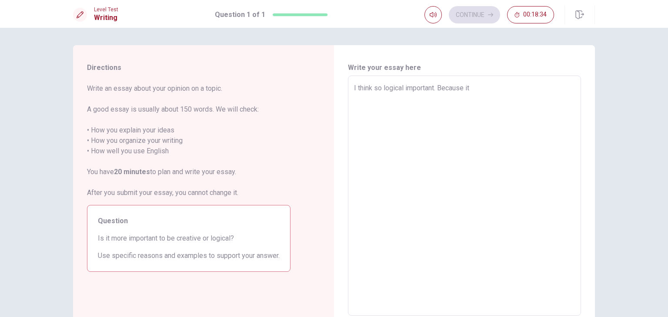
type textarea "I think so logical important. Because it"
type textarea "x"
type textarea "I think so logical important. Because it h"
type textarea "x"
type textarea "I think so logical important. Because it ha"
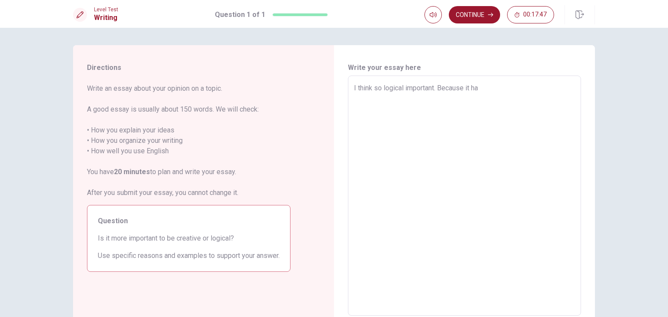
type textarea "x"
type textarea "I think so logical important. Because it ha"
type textarea "x"
type textarea "I think so logical important. Because it ha a"
type textarea "x"
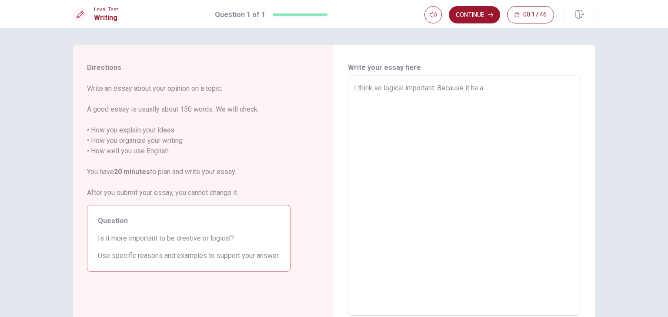
type textarea "I think so logical important. Because it ha a"
type textarea "x"
type textarea "I think so logical important. Because it ha a l"
type textarea "x"
type textarea "I think so logical important. Because it ha a li"
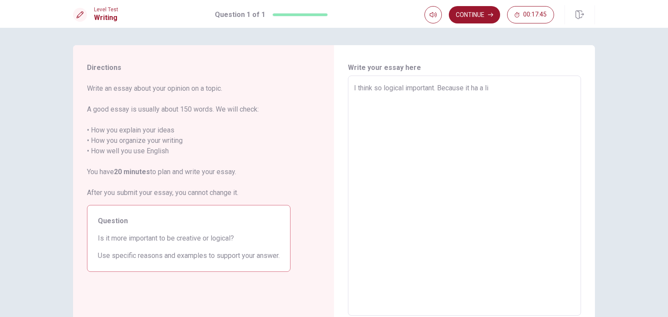
type textarea "x"
type textarea "I think so logical important. Because it [PERSON_NAME]"
type textarea "x"
type textarea "I think so logical important. Because it ha a limk"
type textarea "x"
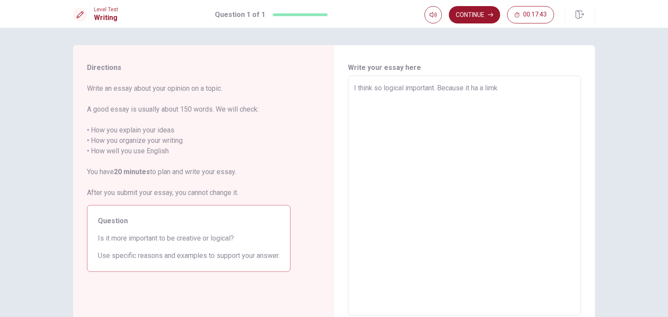
type textarea "I think so logical important. Because it ha a limk"
type textarea "x"
type textarea "I think so logical important. Because it ha a limk b"
type textarea "x"
type textarea "I think so logical important. Because it ha a limk be"
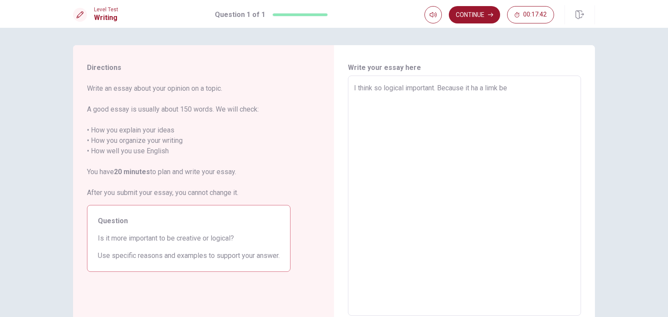
type textarea "x"
type textarea "I think so logical important. Because it ha a limk bet"
type textarea "x"
type textarea "I think so logical important. Because it ha a limk betw"
type textarea "x"
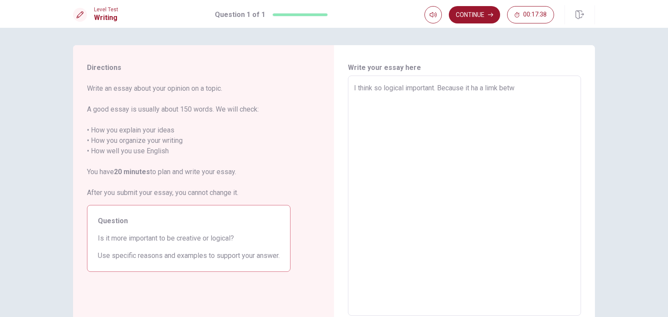
type textarea "I think so logical important. Because it ha a limk betwe"
type textarea "x"
type textarea "I think so logical important. Because it ha a limk betwee"
type textarea "x"
type textarea "I think so logical important. Because it ha a limk between"
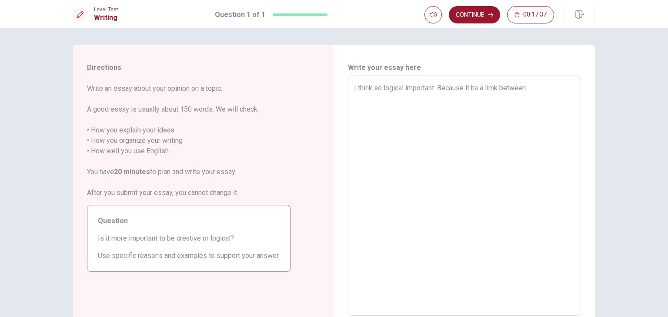
type textarea "x"
type textarea "I think so logical important. Because it ha a limk between"
type textarea "x"
type textarea "I think so logical important. Because it ha a limk between j"
type textarea "x"
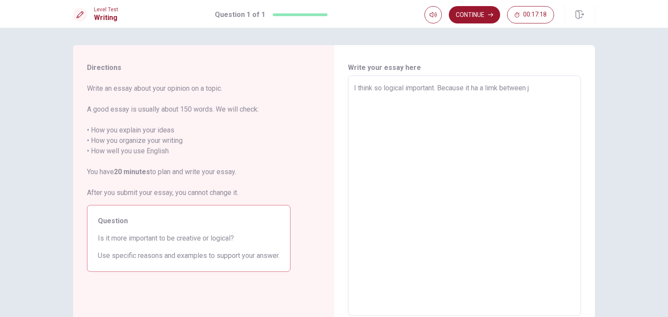
type textarea "I think so logical important. Because it ha a limk between jo"
type textarea "x"
type textarea "I think so logical important. Because it ha a limk between job"
type textarea "x"
type textarea "I think so logical important. Because it ha a limk between job."
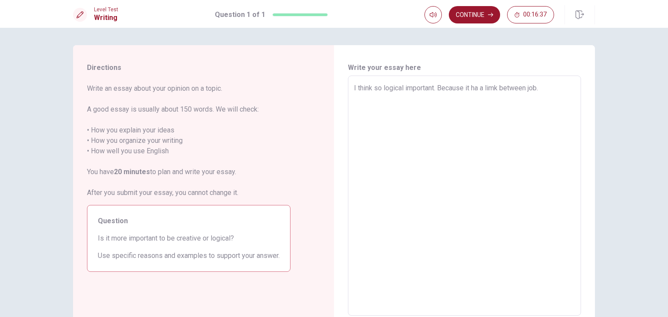
type textarea "x"
type textarea "I think so logical important. Because it ha a limk between job."
click at [495, 87] on textarea "I think so logical important. Because it ha a limk between job." at bounding box center [464, 196] width 221 height 226
type textarea "x"
type textarea "I think so logical important. Because it ha a lik between job."
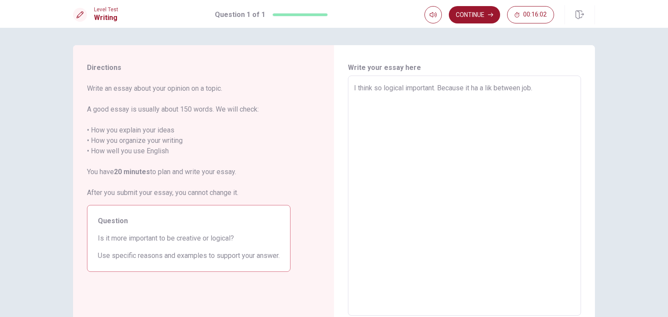
type textarea "x"
type textarea "I think so logical important. Because it ha a link between job."
type textarea "x"
click at [547, 88] on textarea "I think so logical important. Because it ha a link between job." at bounding box center [464, 196] width 221 height 226
type textarea "I think so logical important. Because it ha a link between job."
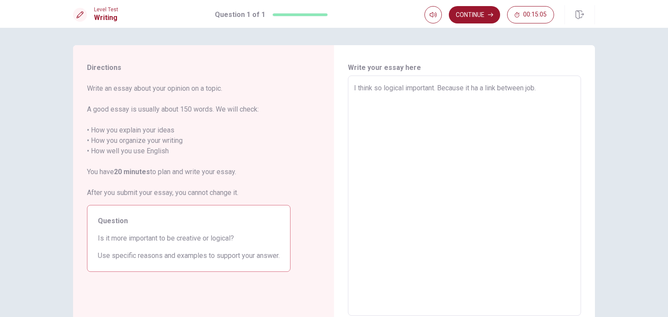
type textarea "x"
type textarea "I think so logical important. Because it ha a link between job. I"
type textarea "x"
type textarea "I think so logical important. Because it ha a link between job. It"
type textarea "x"
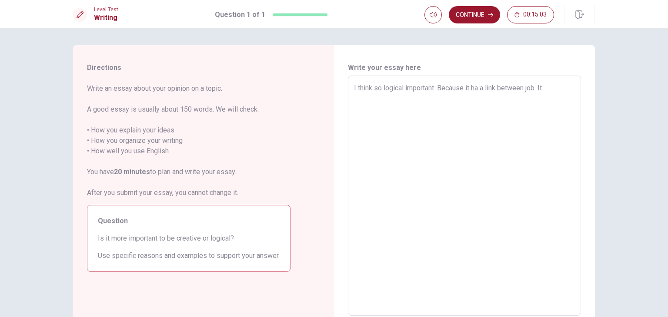
type textarea "I think so logical important. Because it ha a link between job. It"
type textarea "x"
type textarea "I think so logical important. Because it ha a link between job. It h"
type textarea "x"
type textarea "I think so logical important. Because it ha a link between job. It he"
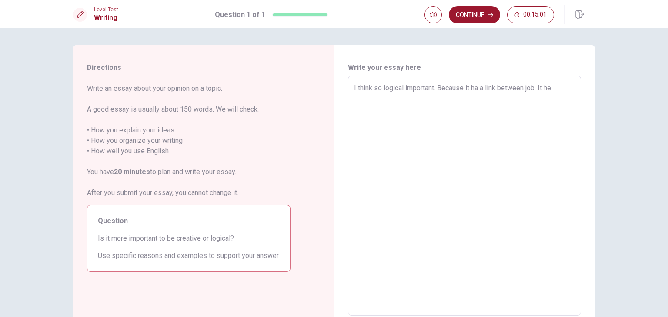
type textarea "x"
type textarea "I think so logical important. Because it ha a link between job. It hel"
type textarea "x"
type textarea "I think so logical important. Because it ha a link between job. It help"
type textarea "x"
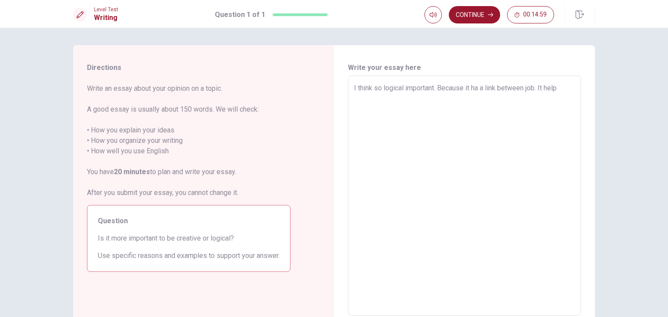
type textarea "I think so logical important. Because it ha a link between job. It helps"
type textarea "x"
type textarea "I think so logical important. Because it ha a link between job. It helps"
type textarea "x"
type textarea "I think so logical important. Because it ha a link between job. It helps p"
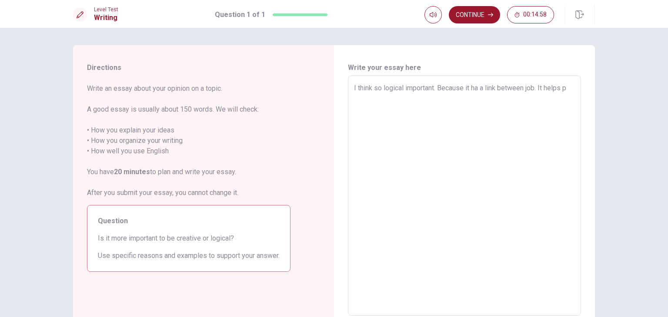
type textarea "x"
type textarea "I think so logical important. Because it ha a link between job. It helps pe"
type textarea "x"
type textarea "I think so logical important. Because it ha a link between job. It helps peo"
type textarea "x"
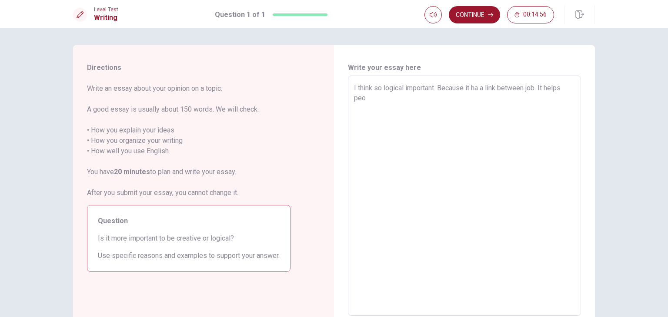
type textarea "I think so logical important. Because it ha a link between job. It helps peop"
type textarea "x"
type textarea "I think so logical important. Because it ha a link between job. It helps peopl"
type textarea "x"
type textarea "I think so logical important. Because it ha a link between job. It helps people"
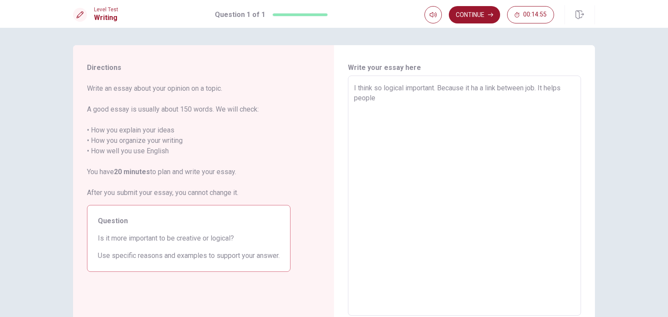
type textarea "x"
type textarea "I think so logical important. Because it ha a link between job. It helps people"
type textarea "x"
type textarea "I think so logical important. Because it ha a link between job. It helps people…"
type textarea "x"
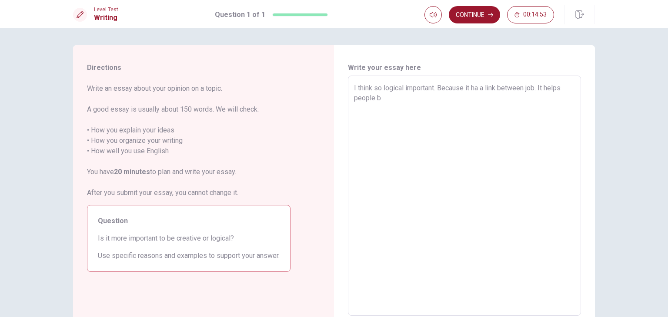
type textarea "I think so logical important. Because it ha a link between job. It helps people…"
type textarea "x"
type textarea "I think so logical important. Because it ha a link between job. It helps people…"
type textarea "x"
type textarea "I think so logical important. Because it ha a link between job. It helps people…"
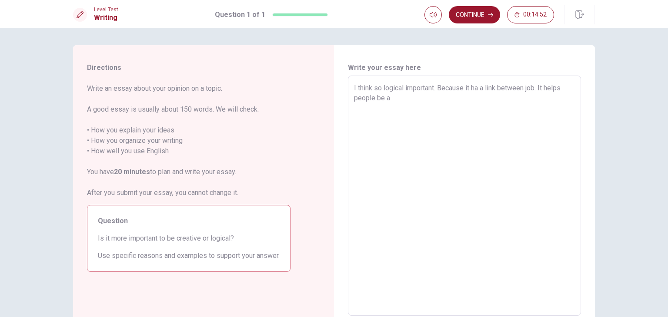
type textarea "x"
type textarea "I think so logical important. Because it ha a link between job. It helps people…"
type textarea "x"
type textarea "I think so logical important. Because it ha a link between job. It helps people…"
type textarea "x"
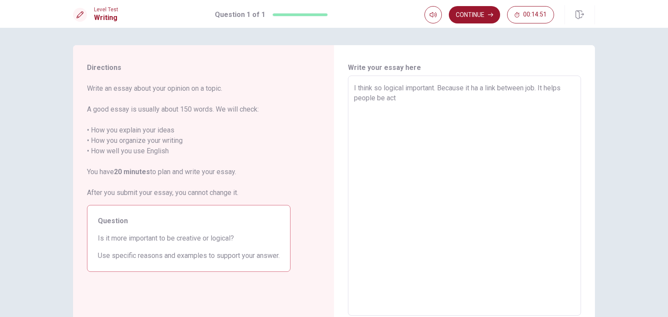
type textarea "I think so logical important. Because it ha a link between job. It helps people…"
type textarea "x"
type textarea "I think so logical important. Because it ha a link between job. It helps people…"
type textarea "x"
type textarea "I think so logical important. Because it ha a link between job. It helps people…"
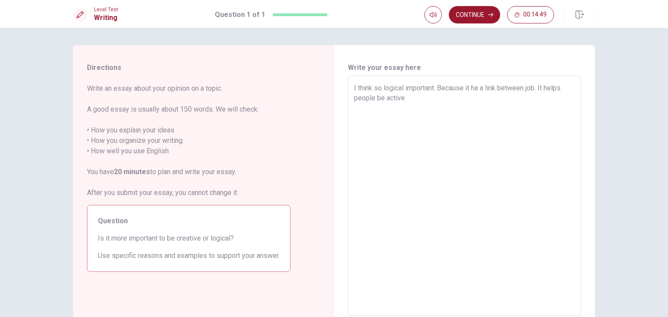
type textarea "x"
type textarea "I think so logical important. Because it ha a link between job. It helps people…"
type textarea "x"
type textarea "I think so logical important. Because it ha a link between job. It helps people…"
type textarea "x"
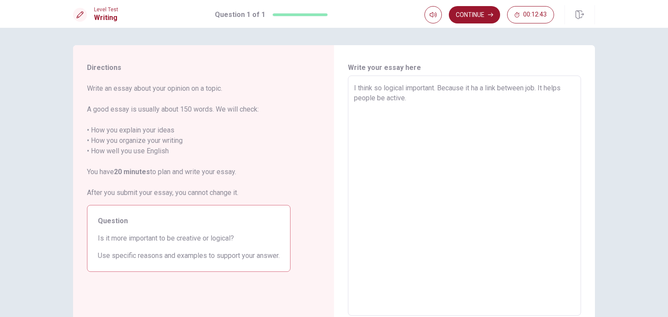
type textarea "I think so logical important. Because it ha a link between job. It helps people…"
type textarea "x"
type textarea "I think so logical important. Because it ha a link between job. It helps people…"
type textarea "x"
type textarea "I think so logical important. Because it ha a link between job. It helps people…"
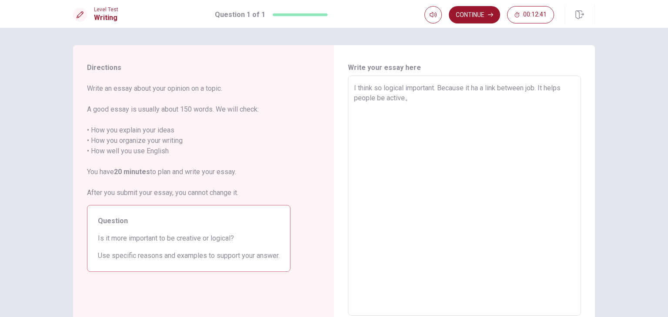
type textarea "x"
type textarea "I think so logical important. Because it ha a link between job. It helps people…"
click at [437, 85] on textarea "I think so logical important. Because it ha a link between job. It helps people…" at bounding box center [464, 196] width 221 height 226
click at [415, 108] on textarea "I think so logical important. Because it ha a link between job. It helps people…" at bounding box center [464, 196] width 221 height 226
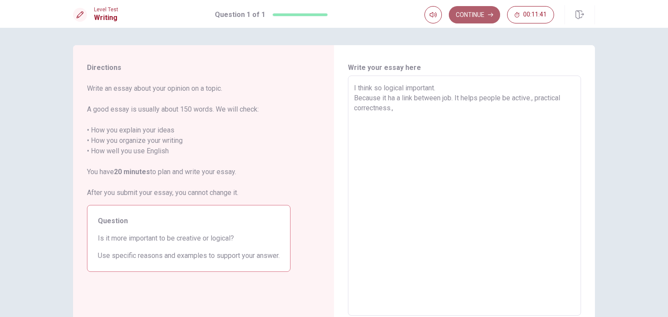
click at [469, 12] on button "Continue" at bounding box center [474, 14] width 51 height 17
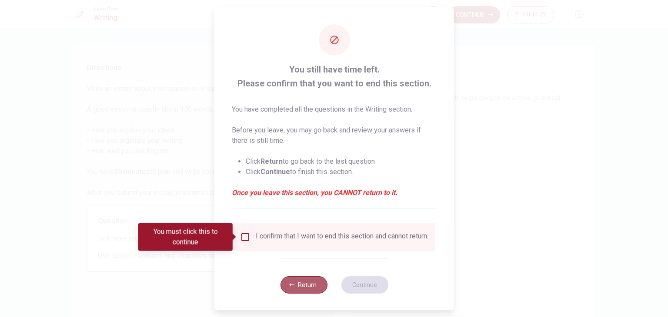
click at [295, 294] on button "Return" at bounding box center [303, 285] width 47 height 17
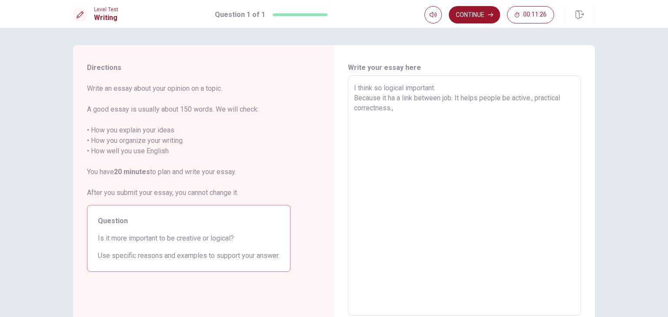
click at [412, 110] on textarea "I think so logical important. Because it ha a link between job. It helps people…" at bounding box center [464, 196] width 221 height 226
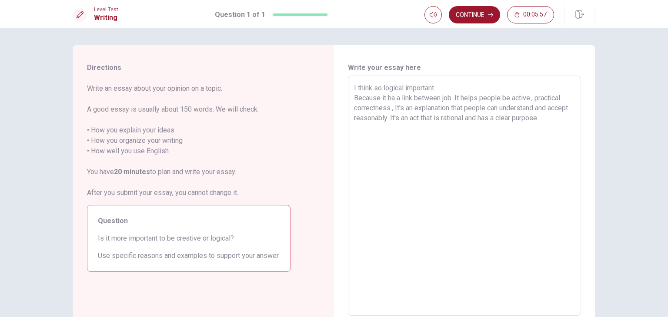
click at [381, 83] on textarea "I think so logical important. Because it ha a link between job. It helps people…" at bounding box center [464, 196] width 221 height 226
click at [451, 97] on textarea "I think so logical important. Because it ha a link between job. It helps people…" at bounding box center [464, 196] width 221 height 226
click at [453, 97] on textarea "I think so logical important. Because it ha a link between job. It helps people…" at bounding box center [464, 196] width 221 height 226
click at [391, 105] on textarea "I think so logical important. Because it ha a link between job. It helps people…" at bounding box center [464, 196] width 221 height 226
click at [380, 84] on textarea "I think so logical important. Because it ha a link between job. It helps people…" at bounding box center [464, 196] width 221 height 226
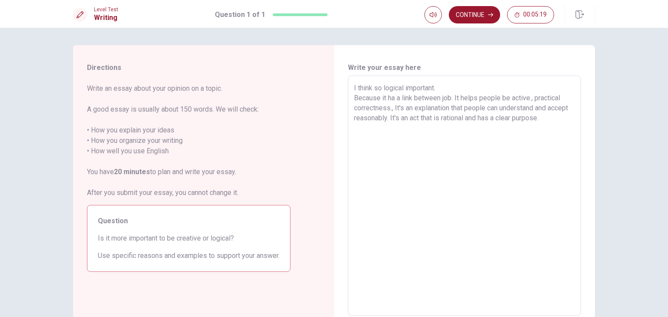
click at [393, 108] on textarea "I think so logical important. Because it ha a link between job. It helps people…" at bounding box center [464, 196] width 221 height 226
click at [484, 16] on button "Continue" at bounding box center [474, 14] width 51 height 17
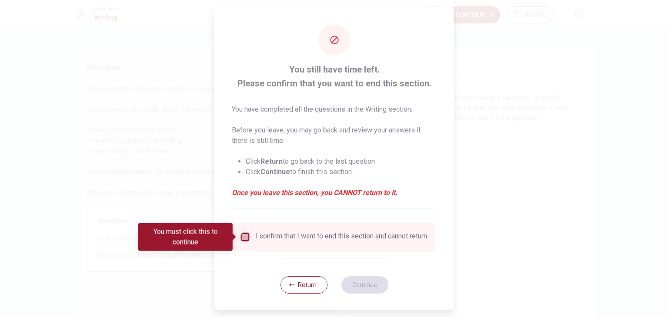
click at [245, 239] on input "You must click this to continue" at bounding box center [245, 237] width 10 height 10
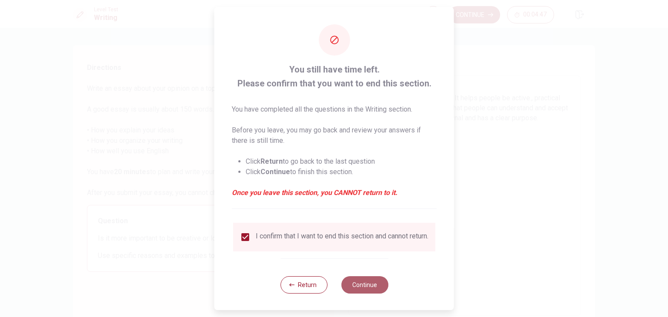
click at [353, 293] on button "Continue" at bounding box center [364, 285] width 47 height 17
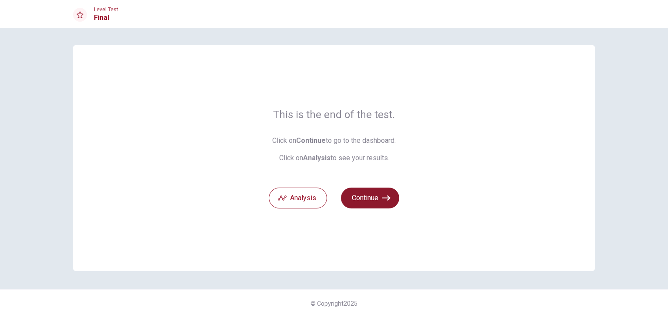
click at [371, 201] on button "Continue" at bounding box center [370, 198] width 58 height 21
